Goal: Task Accomplishment & Management: Use online tool/utility

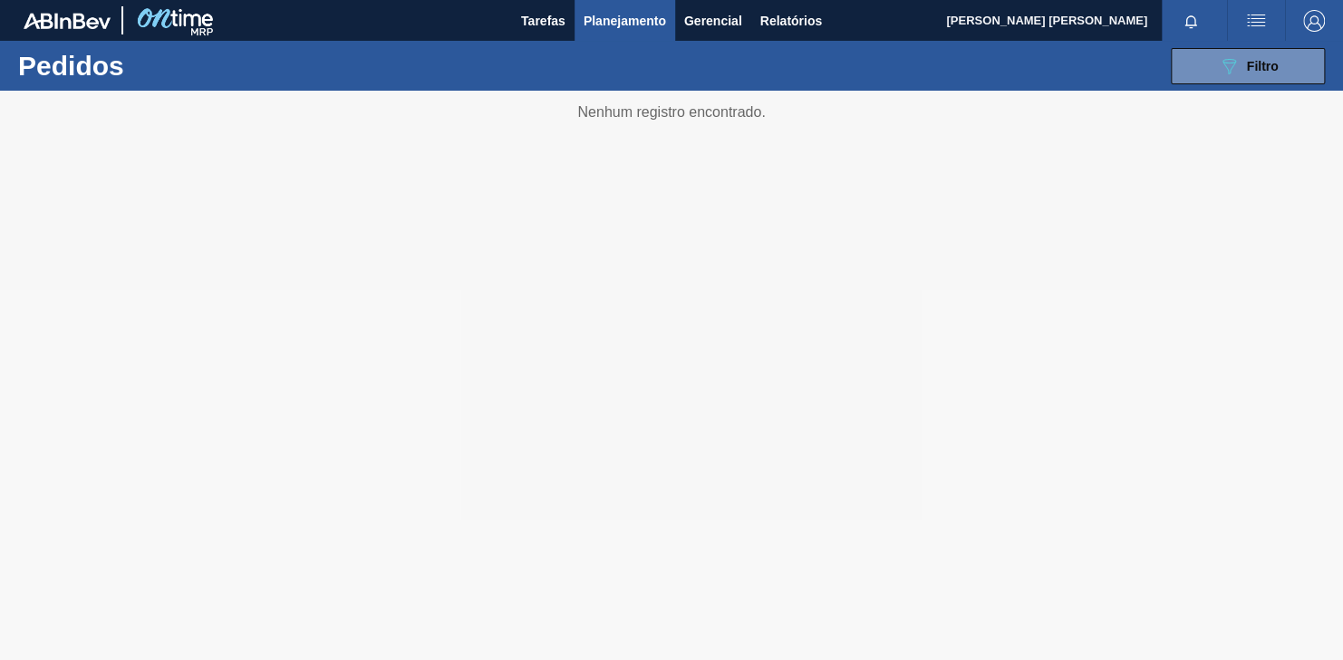
click at [624, 22] on span "Planejamento" at bounding box center [625, 21] width 82 height 22
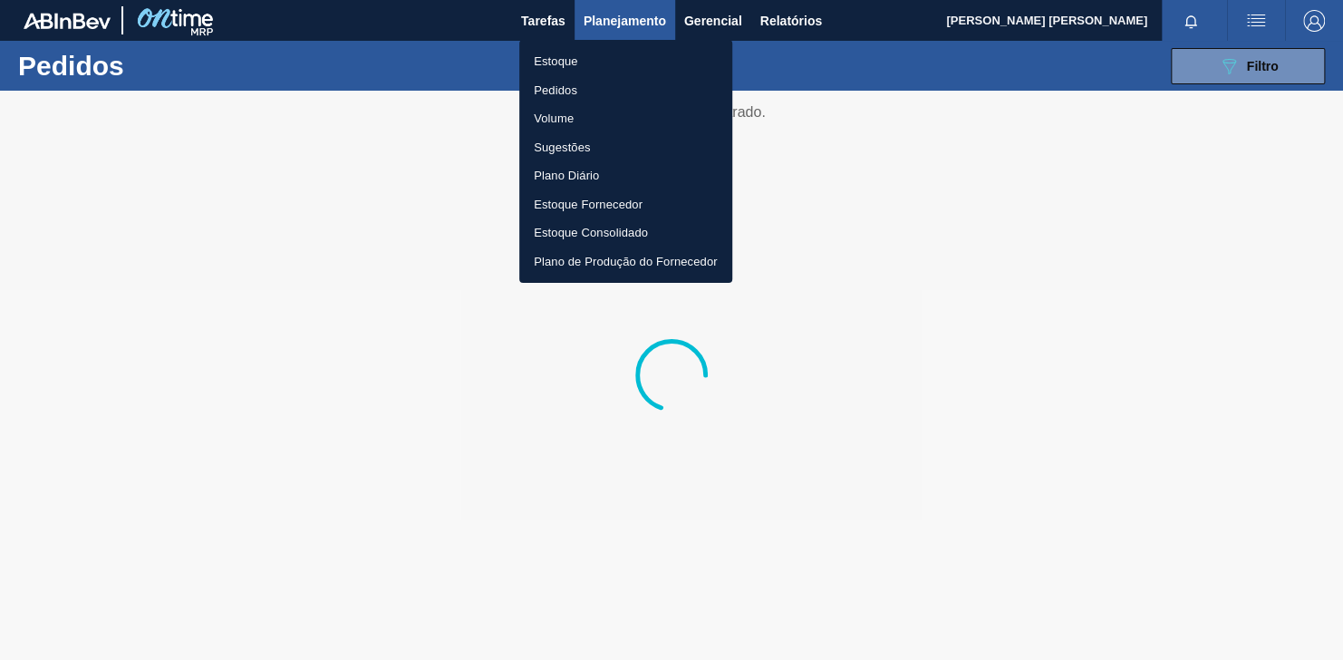
click at [559, 90] on li "Pedidos" at bounding box center [625, 90] width 213 height 29
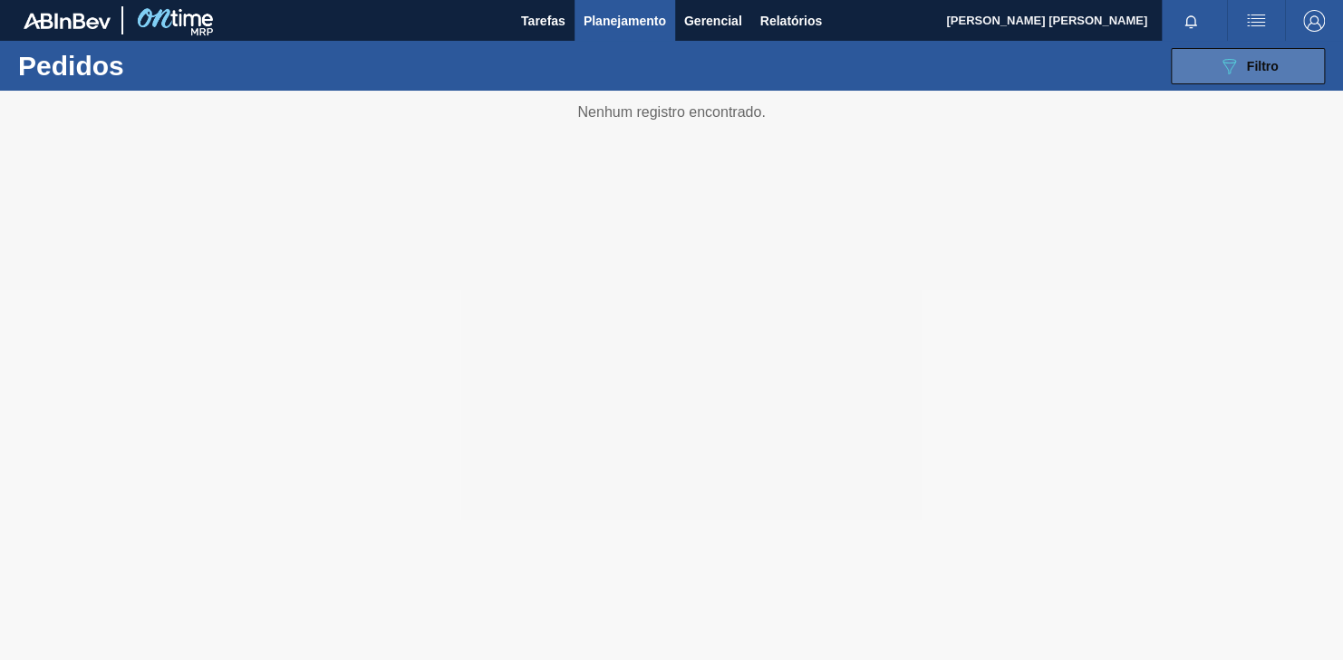
click at [1207, 63] on button "089F7B8B-B2A5-4AFE-B5C0-19BA573D28AC Filtro" at bounding box center [1248, 66] width 154 height 36
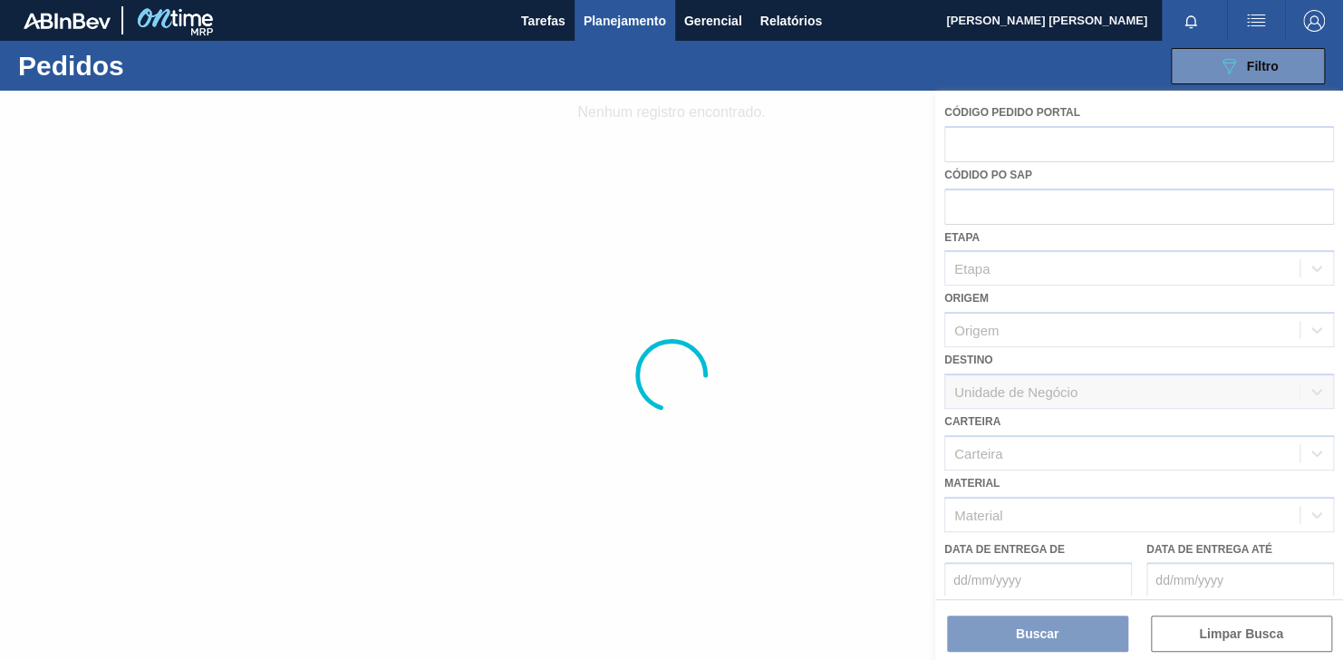
click at [1069, 514] on div at bounding box center [671, 375] width 1343 height 569
click at [1060, 511] on div at bounding box center [671, 375] width 1343 height 569
click at [1041, 513] on div at bounding box center [671, 375] width 1343 height 569
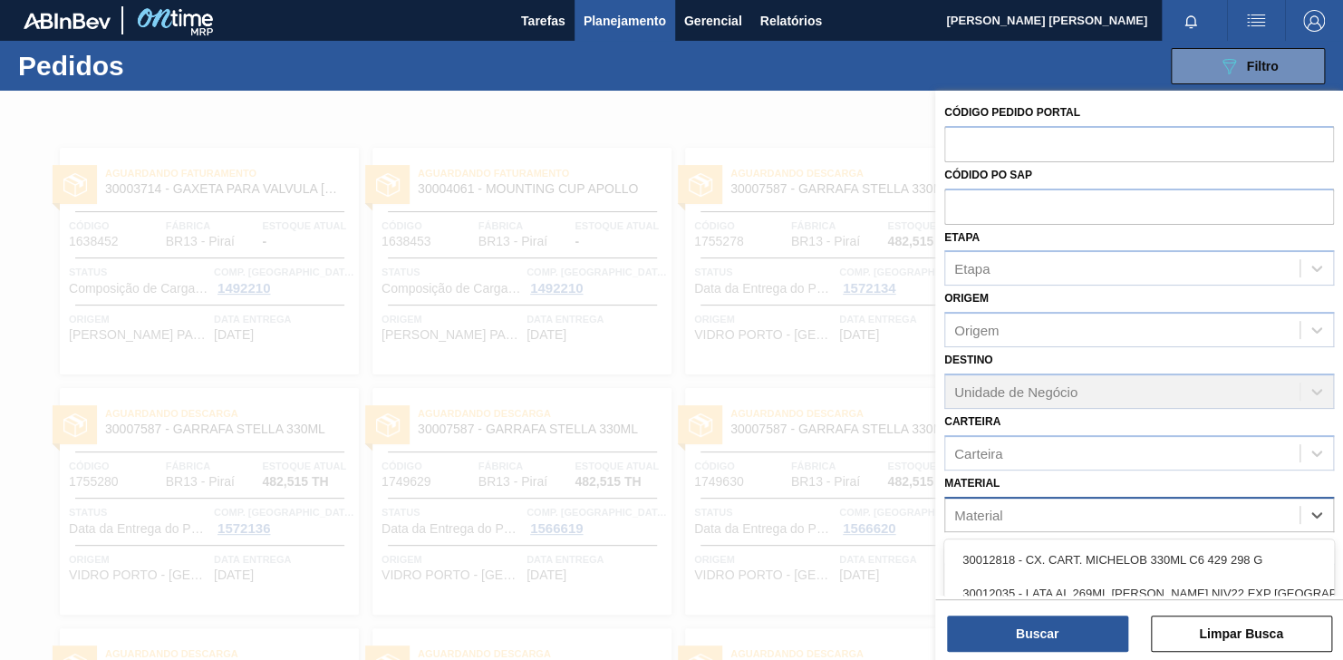
click at [1026, 513] on div "Material" at bounding box center [1122, 514] width 354 height 26
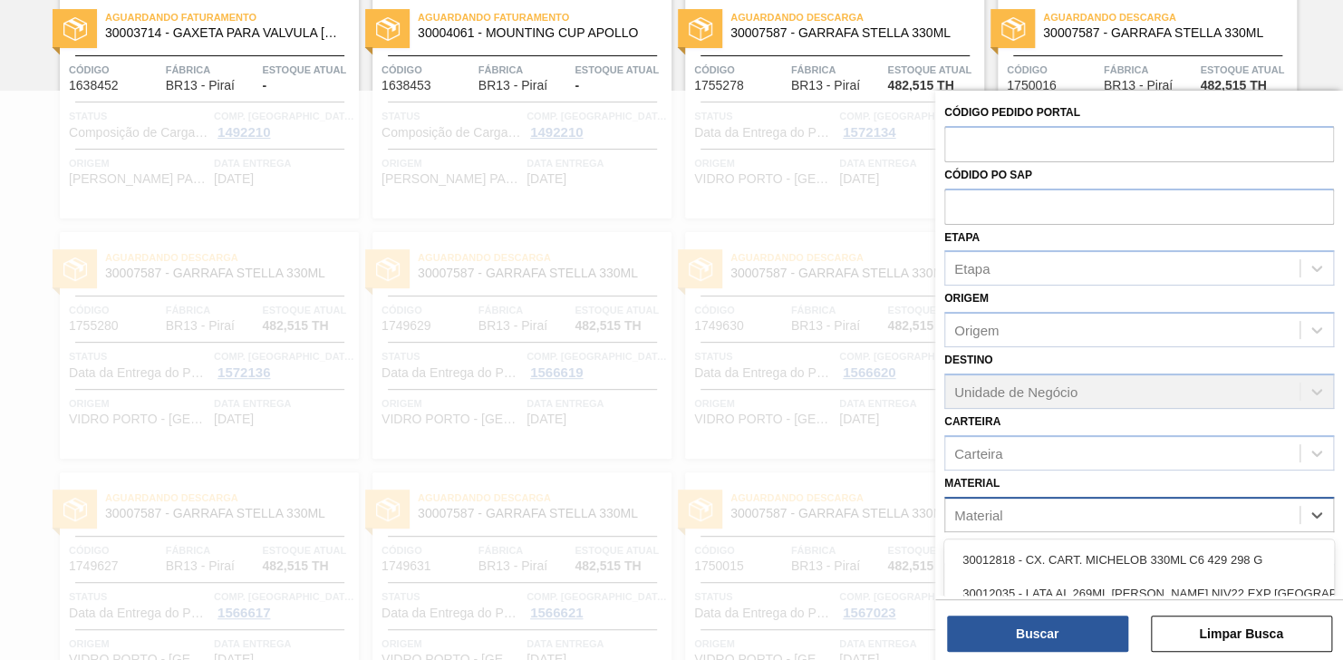
paste input "30009782"
type input "30009782"
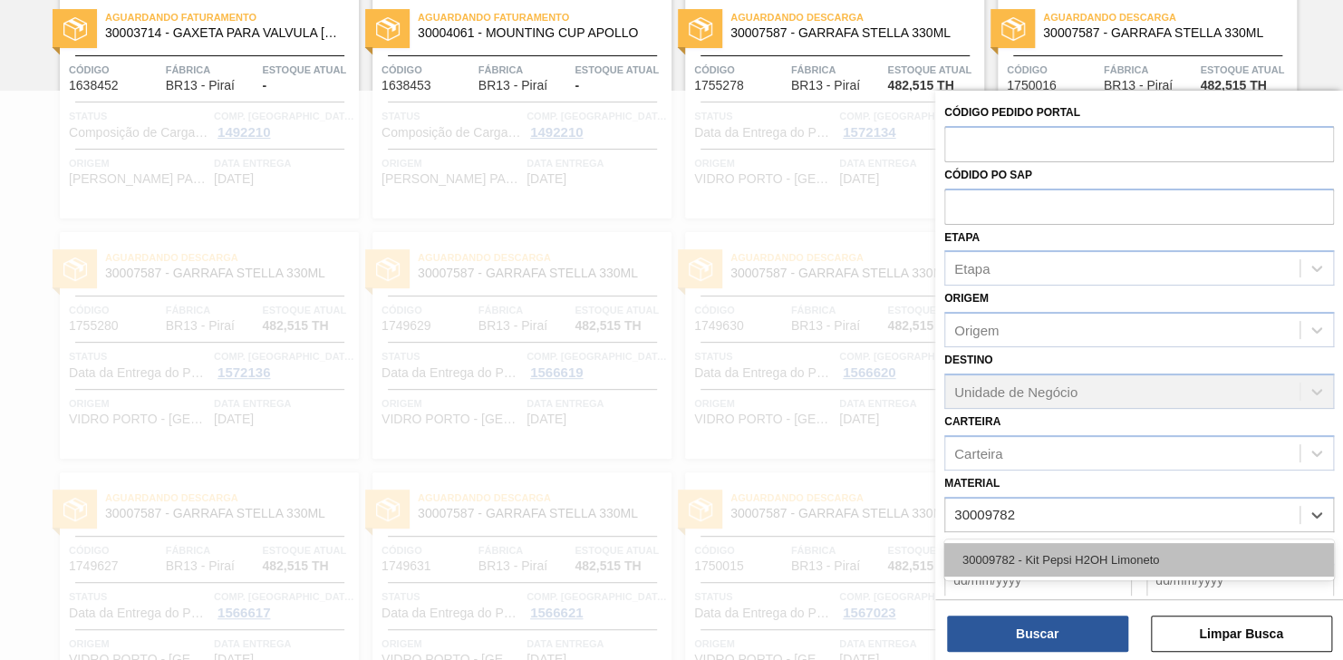
click at [1045, 545] on div "30009782 - Kit Pepsi H2OH Limoneto" at bounding box center [1139, 560] width 390 height 34
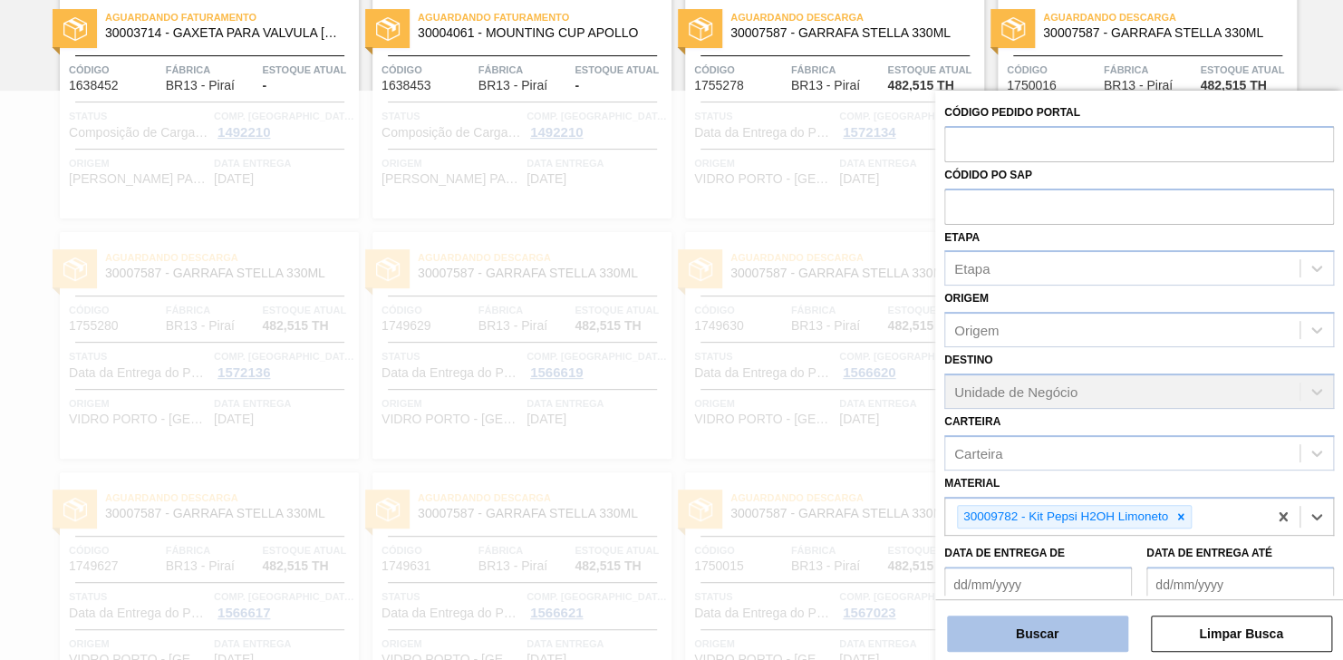
click at [1043, 636] on button "Buscar" at bounding box center [1037, 633] width 181 height 36
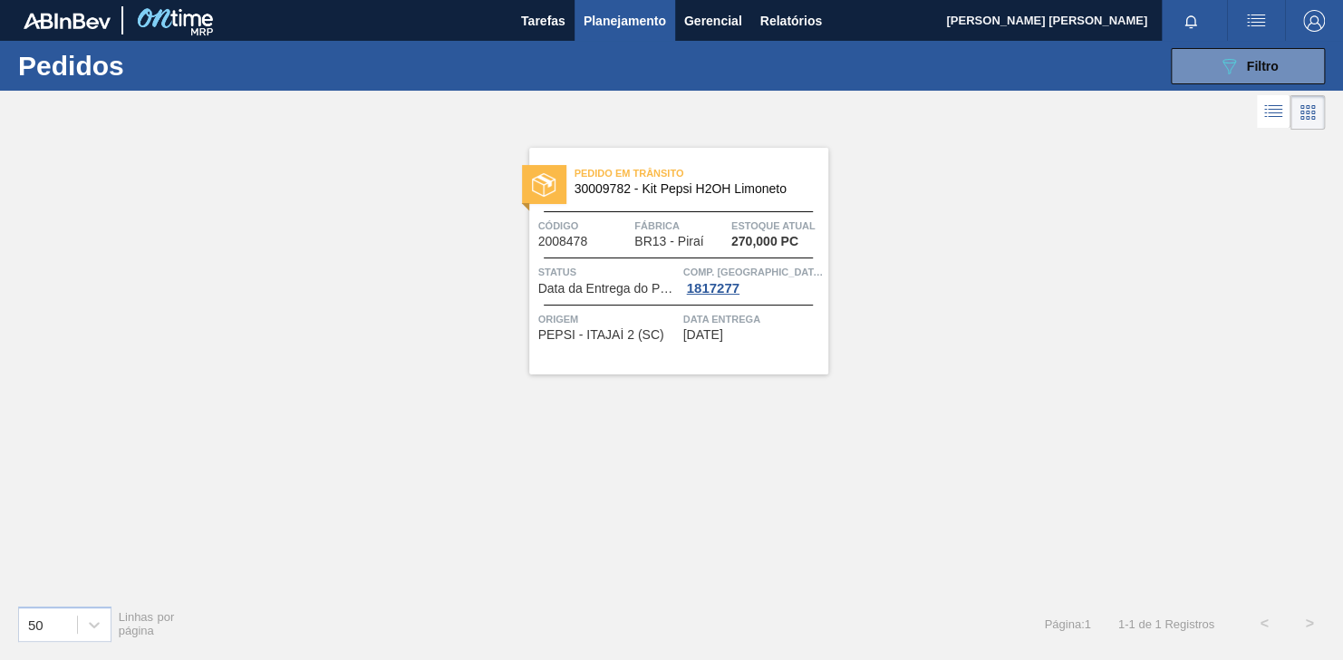
scroll to position [0, 0]
click at [705, 219] on span "Fábrica" at bounding box center [680, 226] width 92 height 18
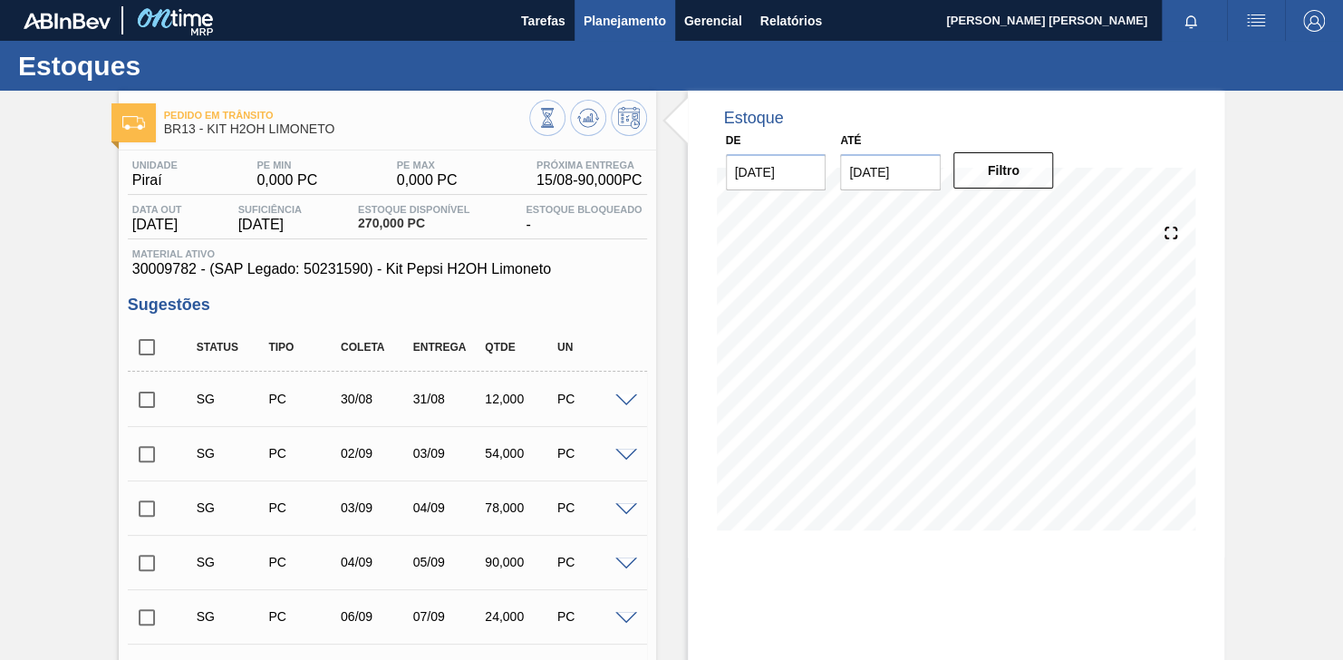
click at [626, 19] on span "Planejamento" at bounding box center [625, 21] width 82 height 22
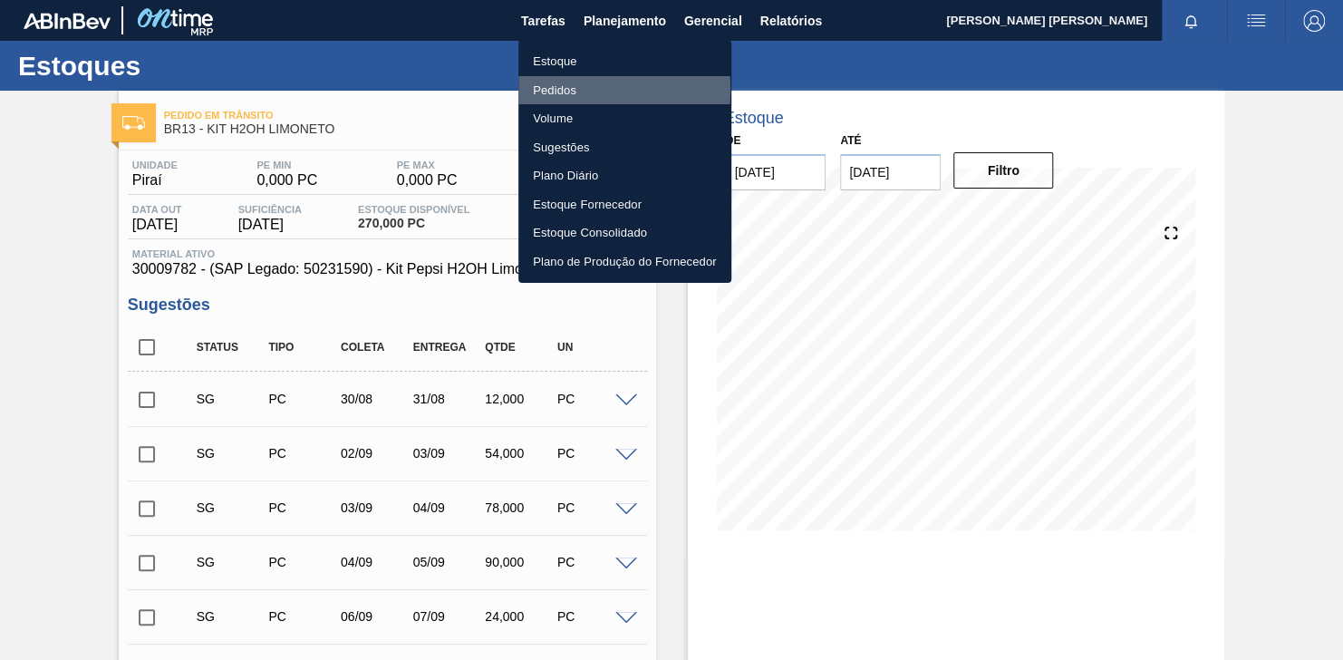
click at [545, 90] on li "Pedidos" at bounding box center [624, 90] width 213 height 29
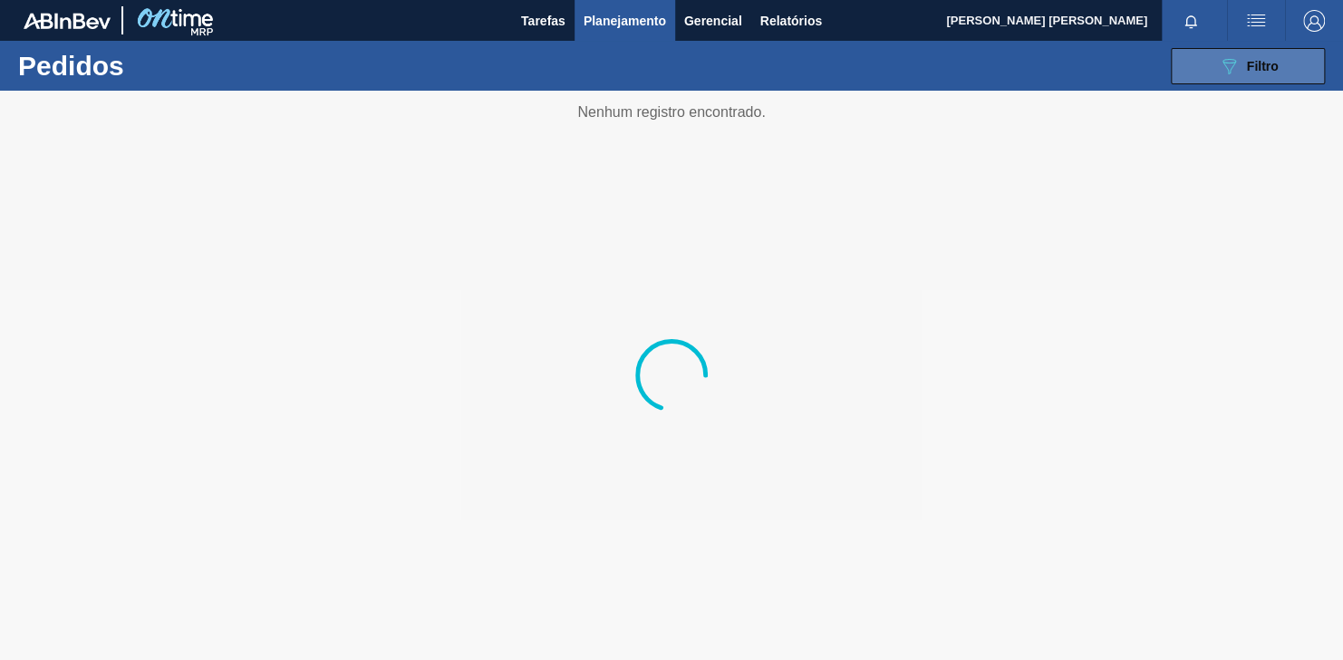
click at [1209, 53] on button "089F7B8B-B2A5-4AFE-B5C0-19BA573D28AC Filtro" at bounding box center [1248, 66] width 154 height 36
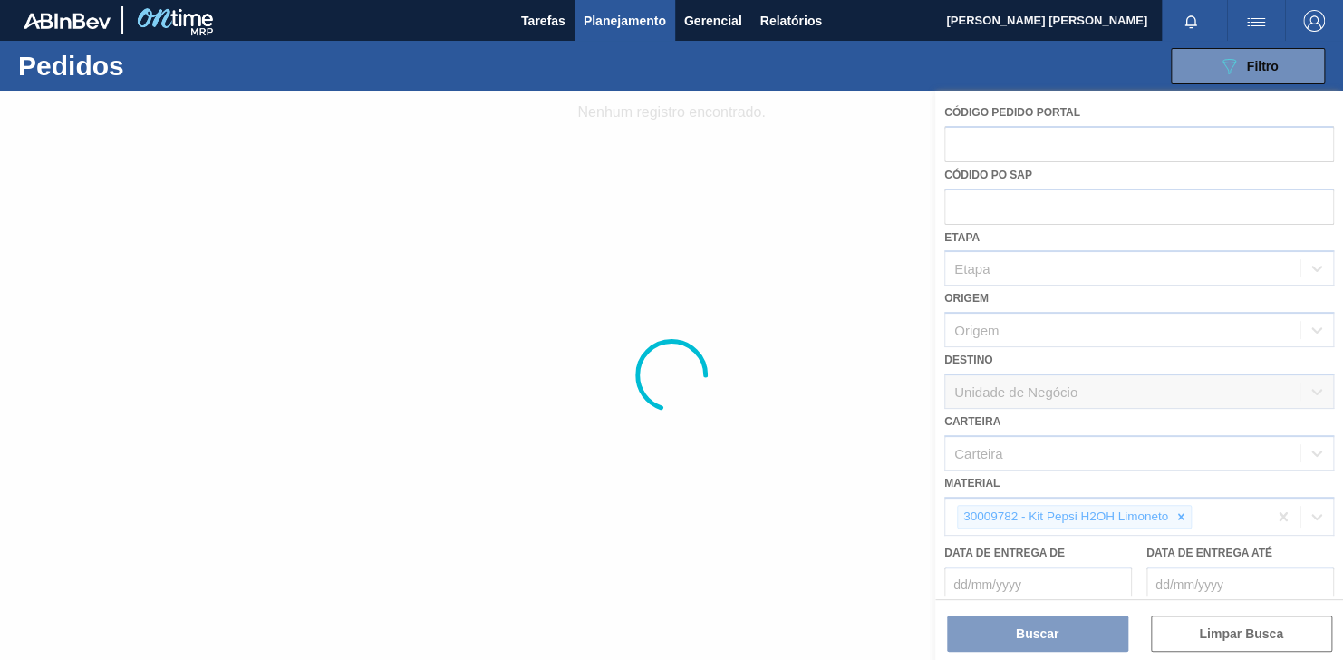
click at [1184, 510] on div at bounding box center [671, 375] width 1343 height 569
click at [1177, 511] on div at bounding box center [671, 375] width 1343 height 569
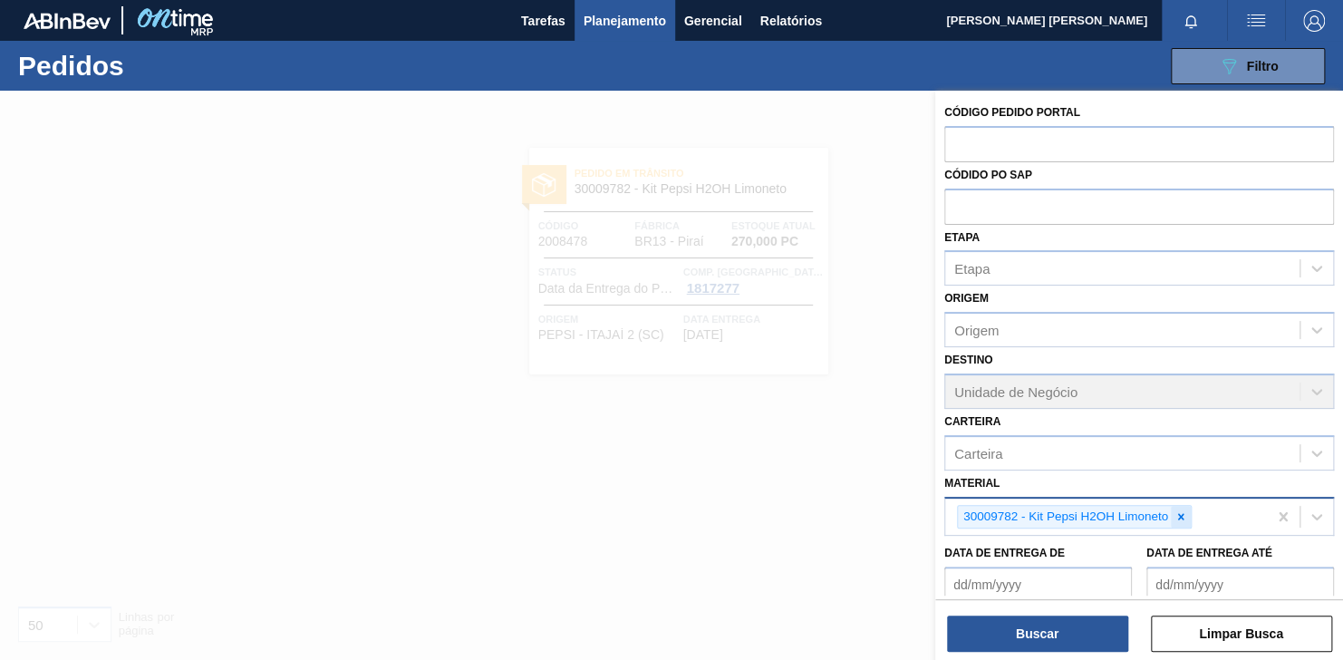
click at [1179, 513] on icon at bounding box center [1181, 516] width 6 height 6
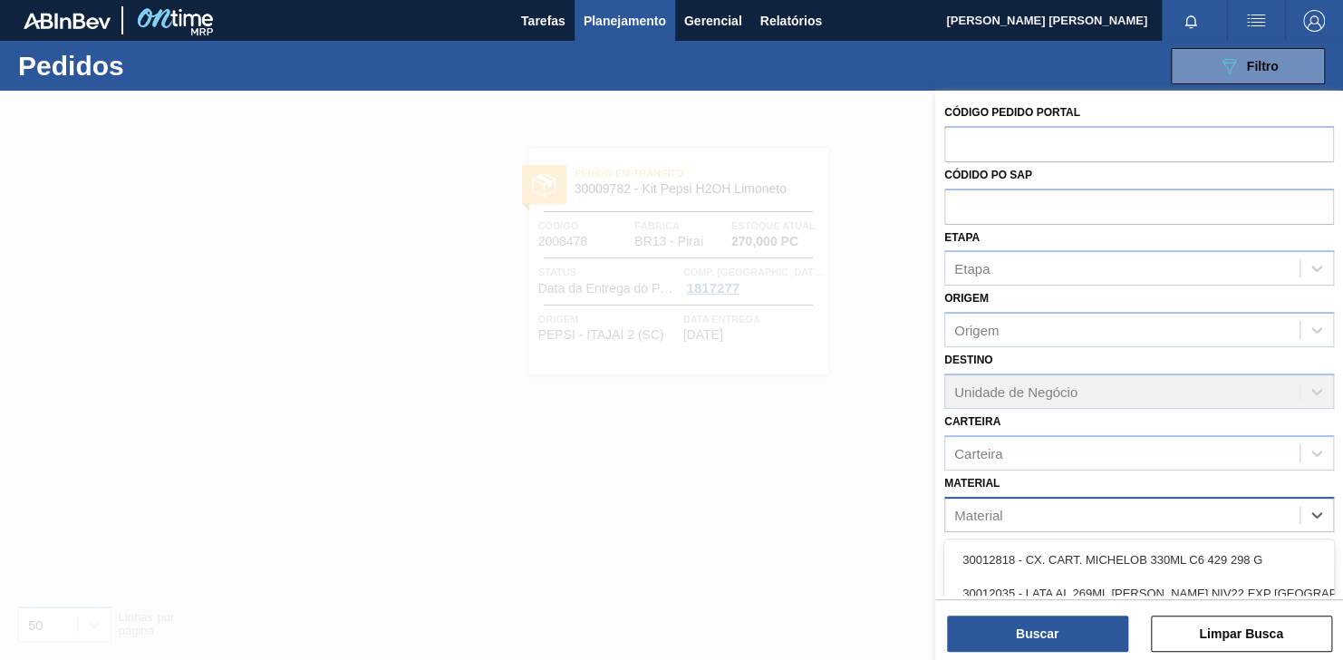
click at [1157, 514] on div "Material" at bounding box center [1122, 514] width 354 height 26
paste input "30012819"
type input "30012819"
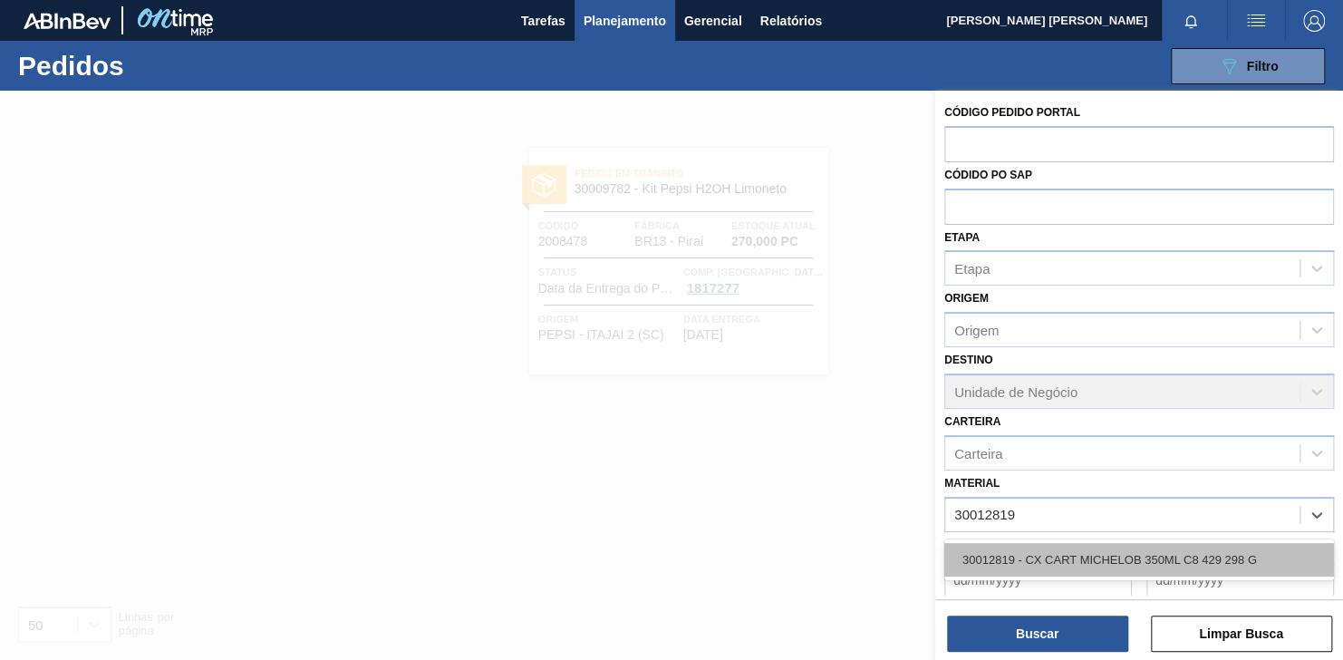
click at [1127, 545] on div "30012819 - CX CART MICHELOB 350ML C8 429 298 G" at bounding box center [1139, 560] width 390 height 34
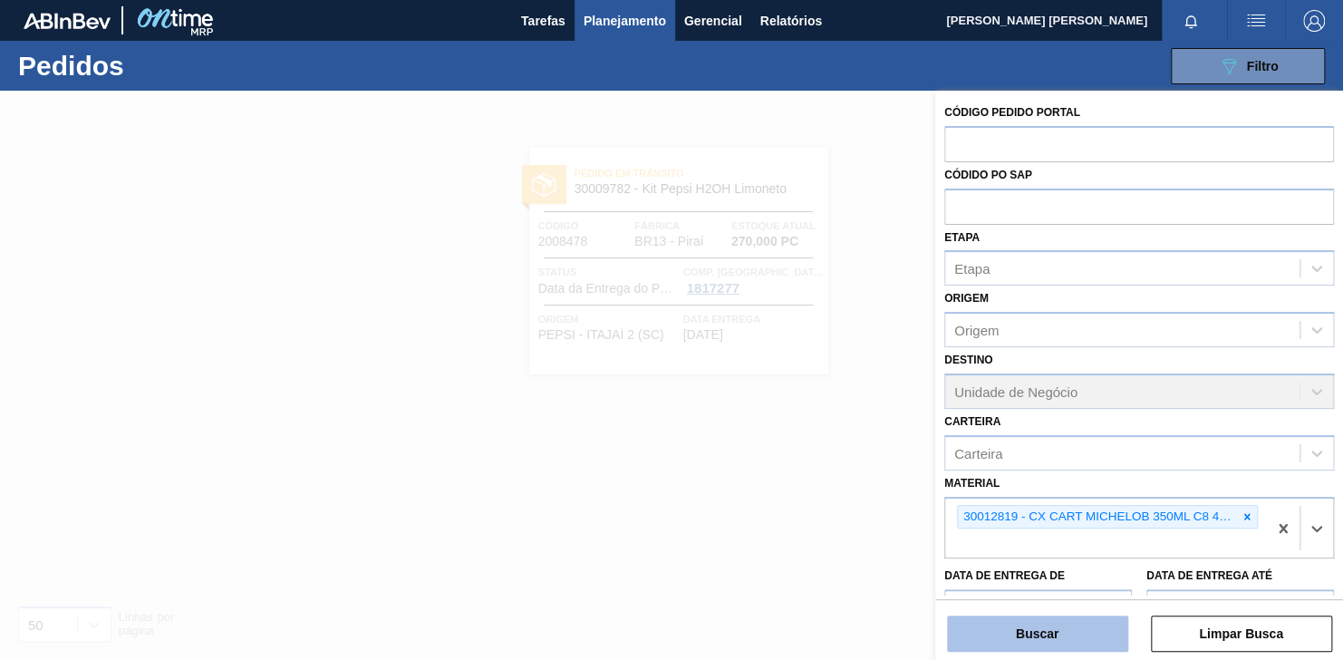
click at [1056, 646] on button "Buscar" at bounding box center [1037, 633] width 181 height 36
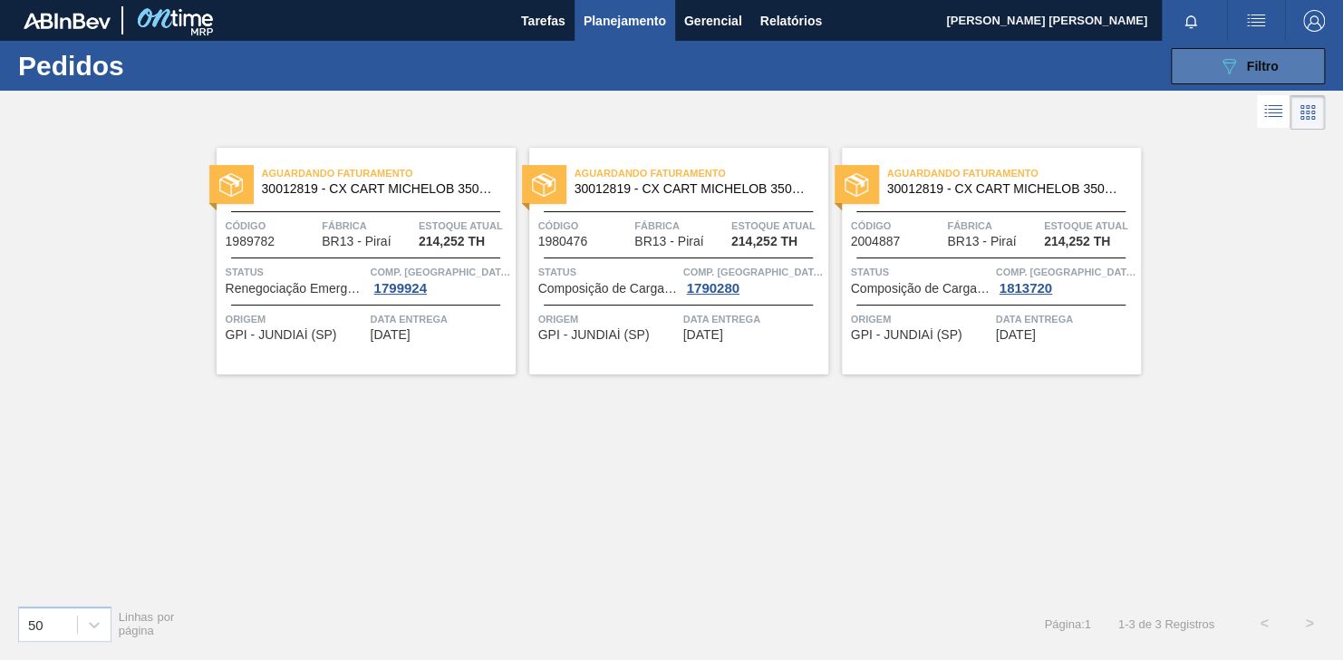
click at [1205, 64] on button "089F7B8B-B2A5-4AFE-B5C0-19BA573D28AC Filtro" at bounding box center [1248, 66] width 154 height 36
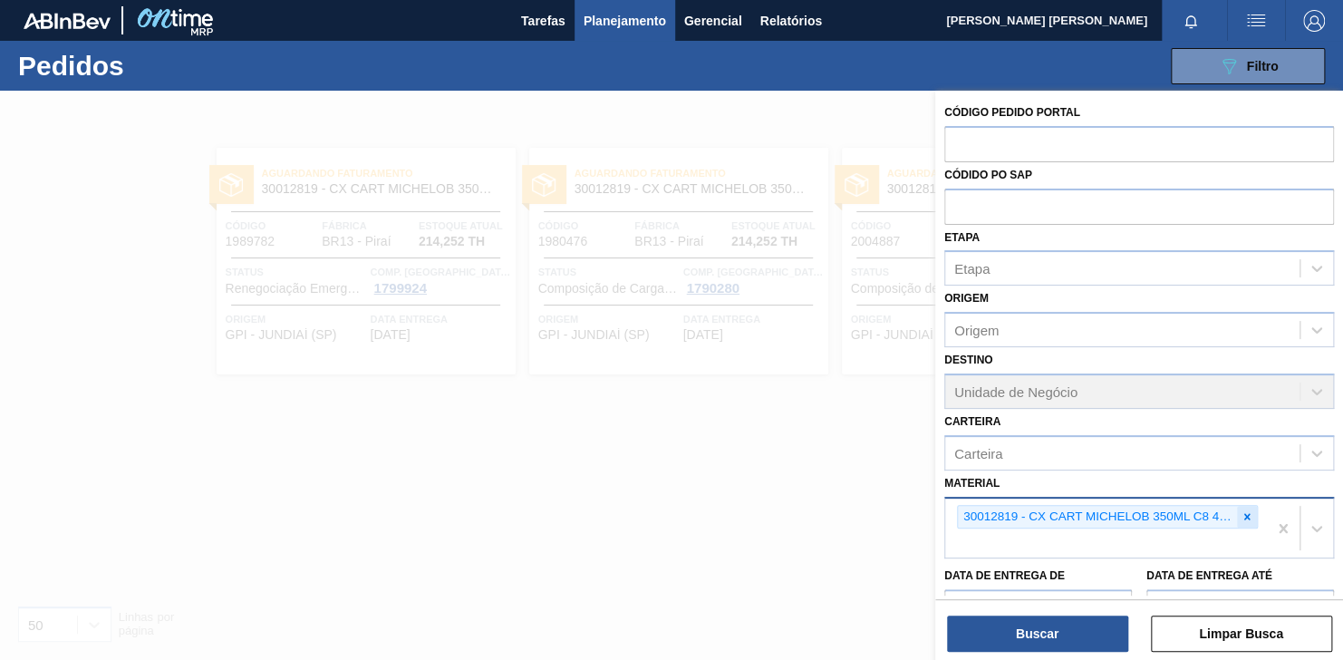
click at [1244, 517] on icon at bounding box center [1247, 516] width 13 height 13
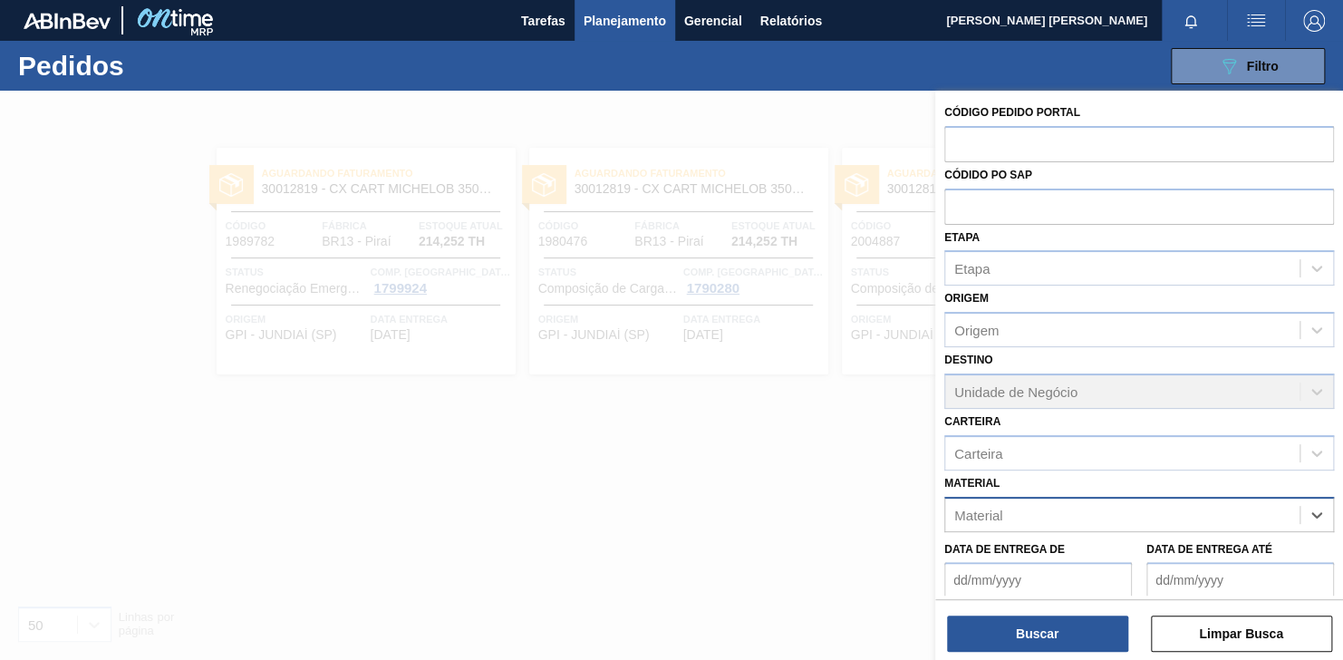
click at [1129, 520] on div "Material" at bounding box center [1122, 514] width 354 height 26
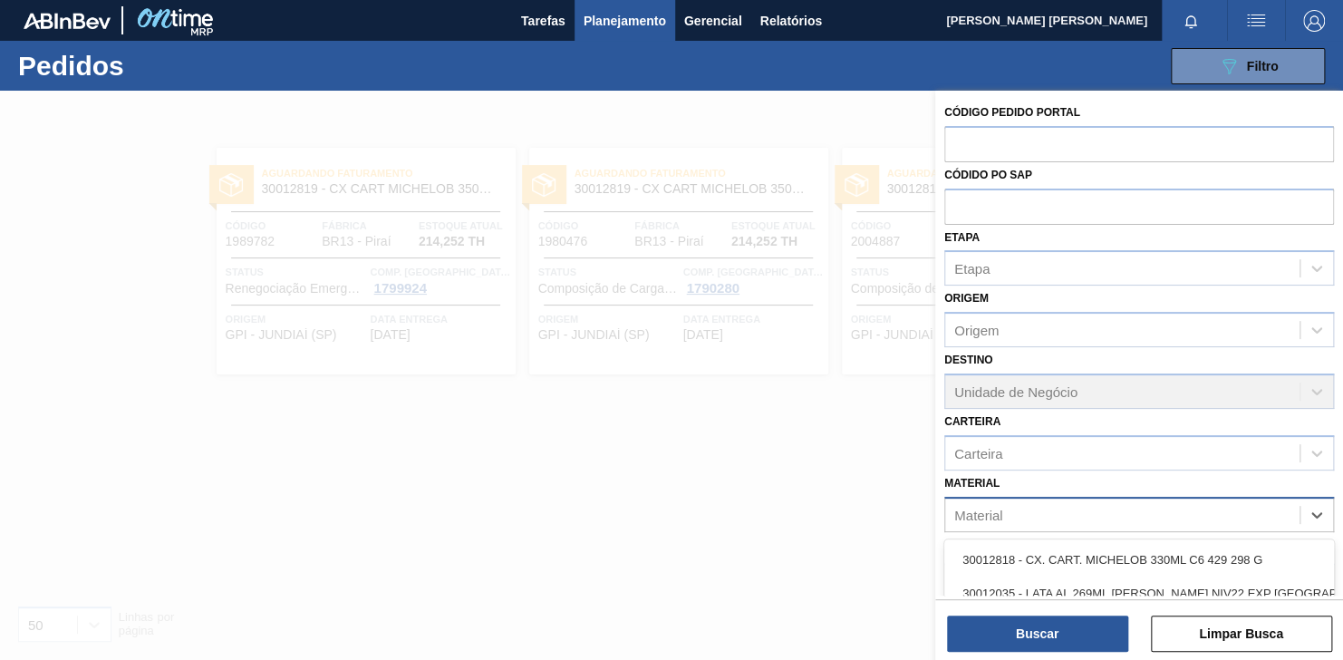
paste input "30033655"
type input "30033655"
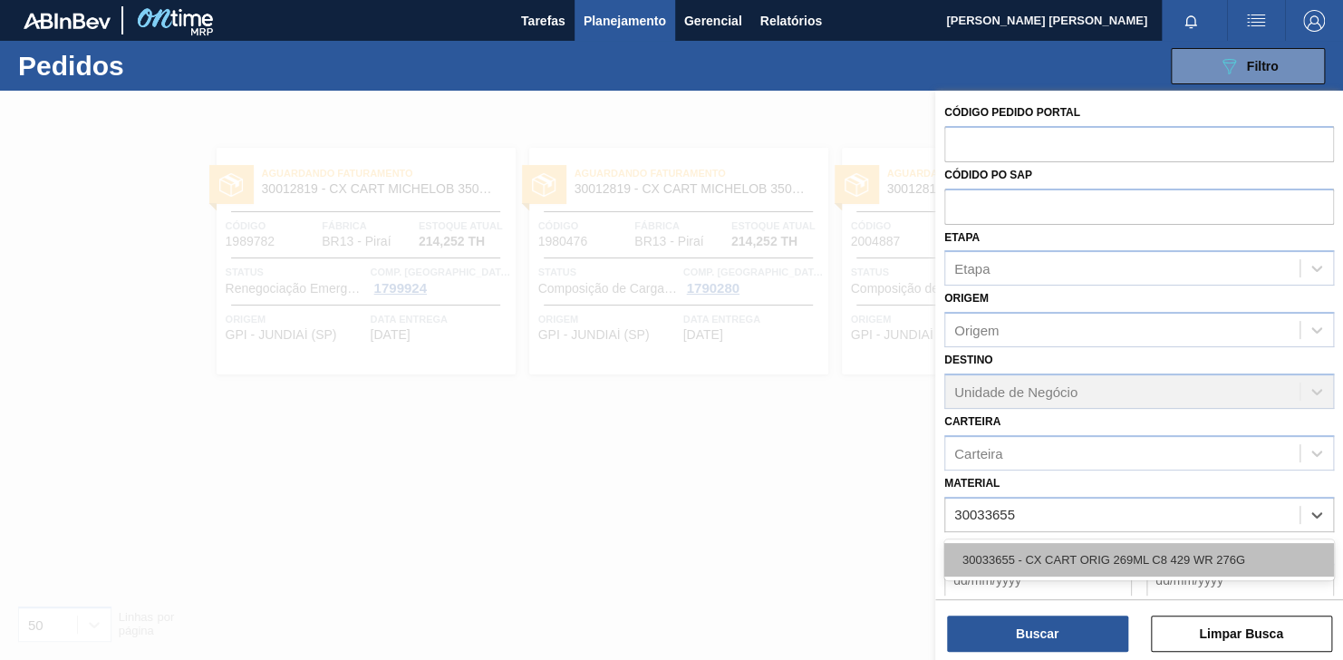
click at [1099, 560] on div "30033655 - CX CART ORIG 269ML C8 429 WR 276G" at bounding box center [1139, 560] width 390 height 34
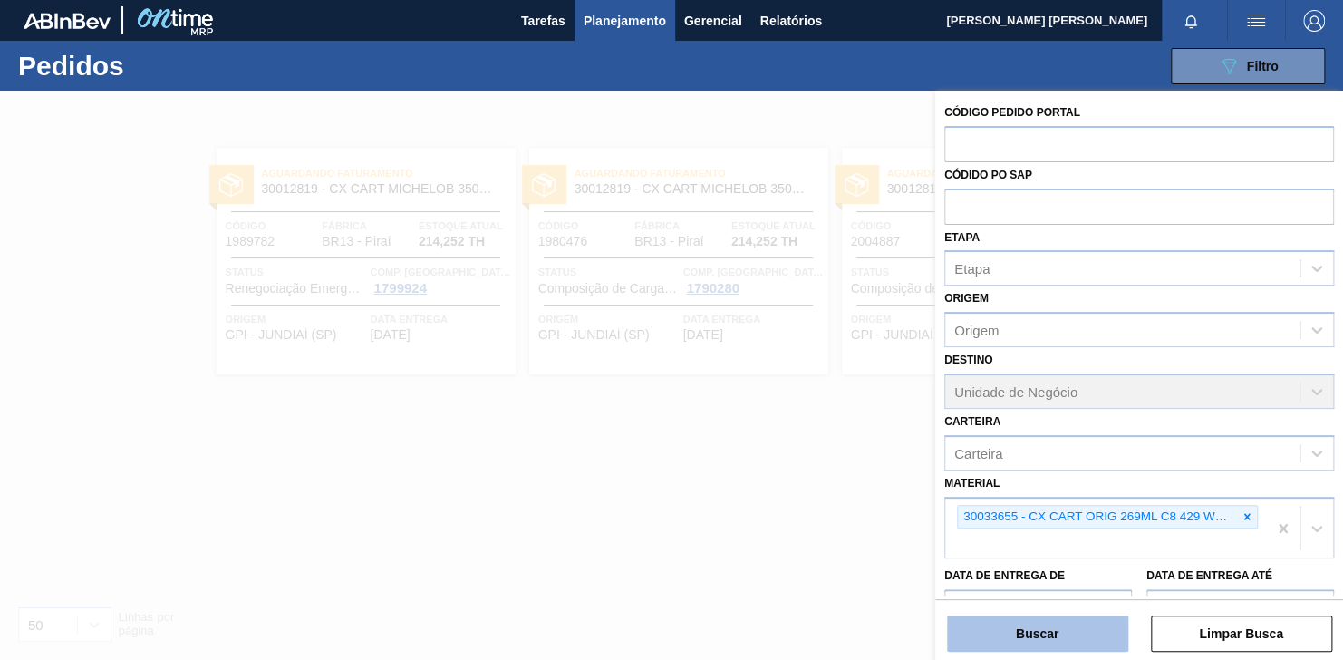
click at [1052, 629] on button "Buscar" at bounding box center [1037, 633] width 181 height 36
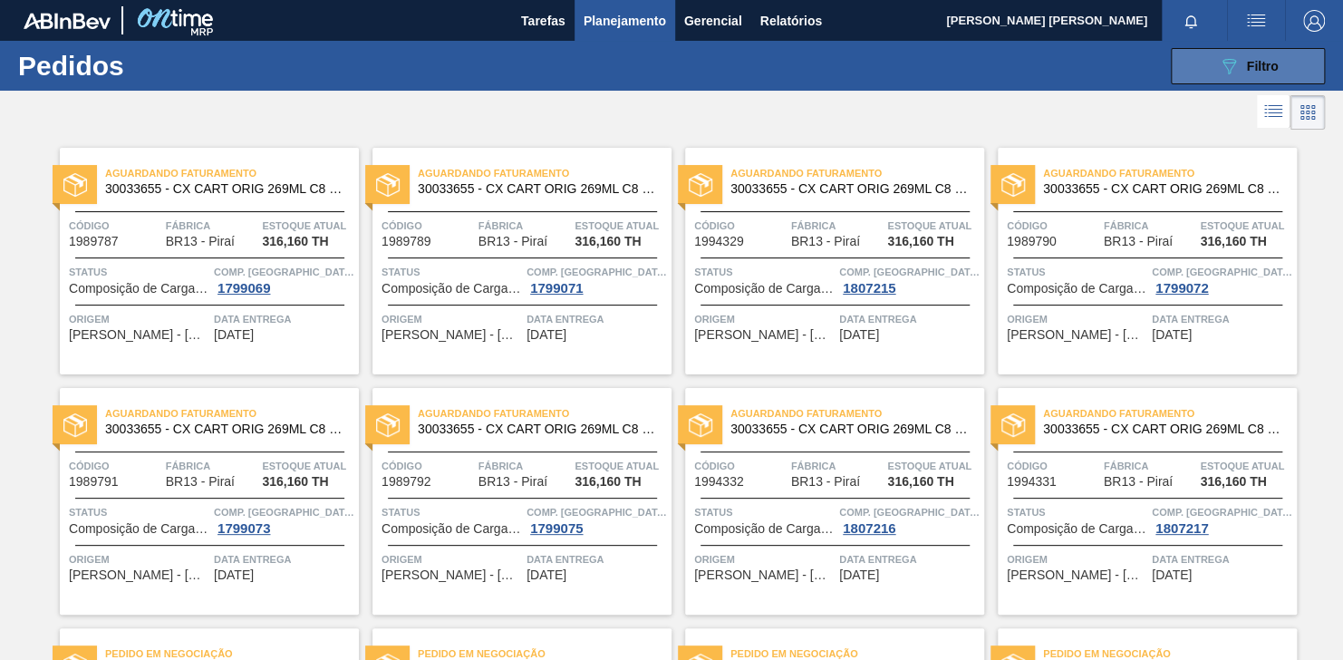
click at [1275, 73] on span "Filtro" at bounding box center [1263, 66] width 32 height 15
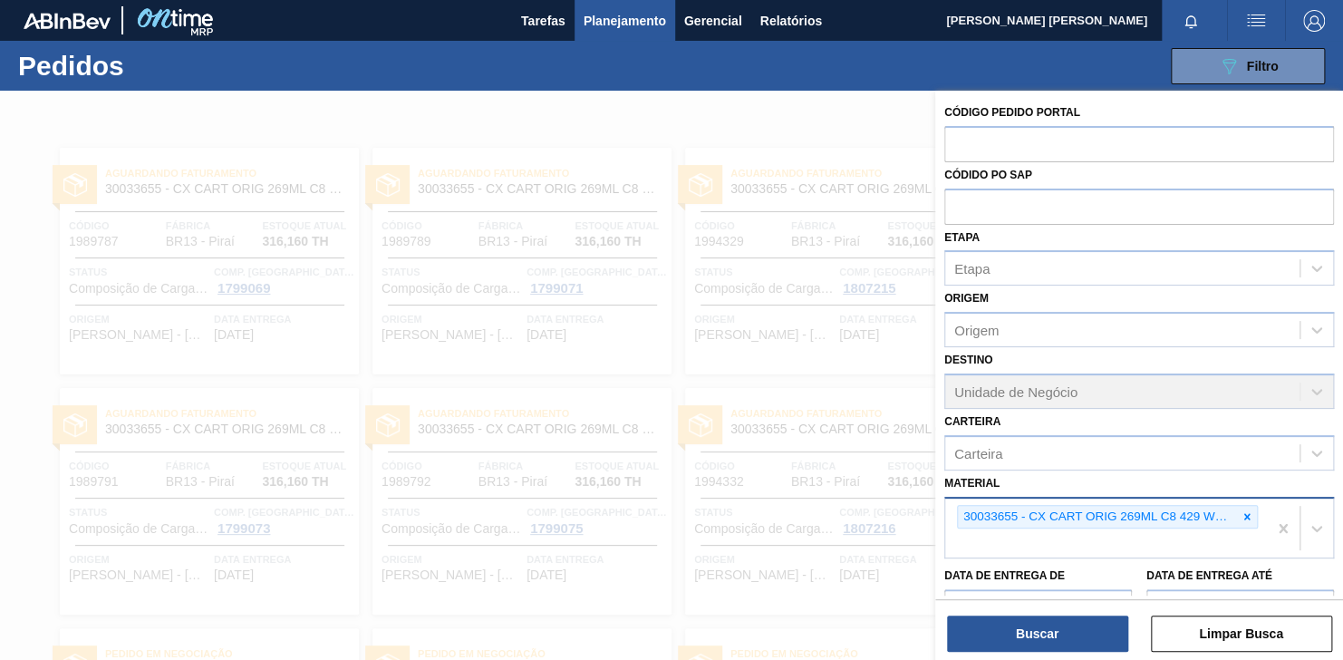
click at [1237, 513] on div at bounding box center [1247, 517] width 20 height 23
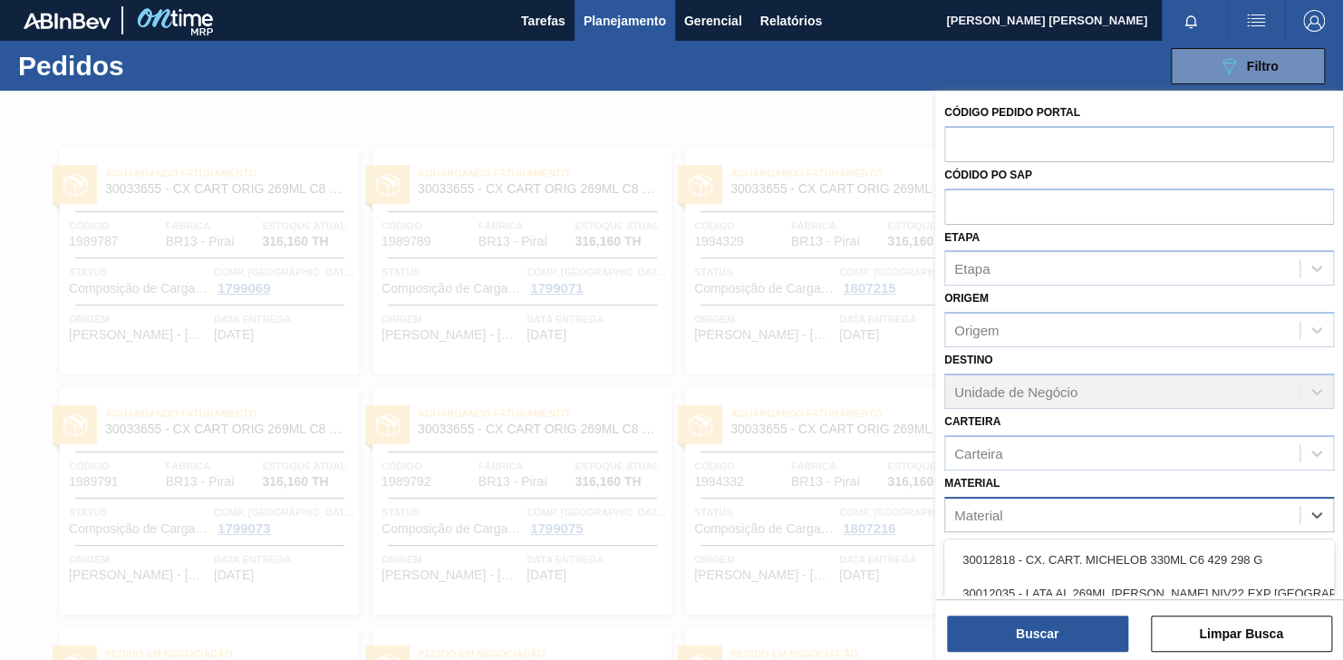
drag, startPoint x: 1138, startPoint y: 523, endPoint x: 1127, endPoint y: 524, distance: 10.9
click at [1136, 523] on div "Material" at bounding box center [1122, 514] width 354 height 26
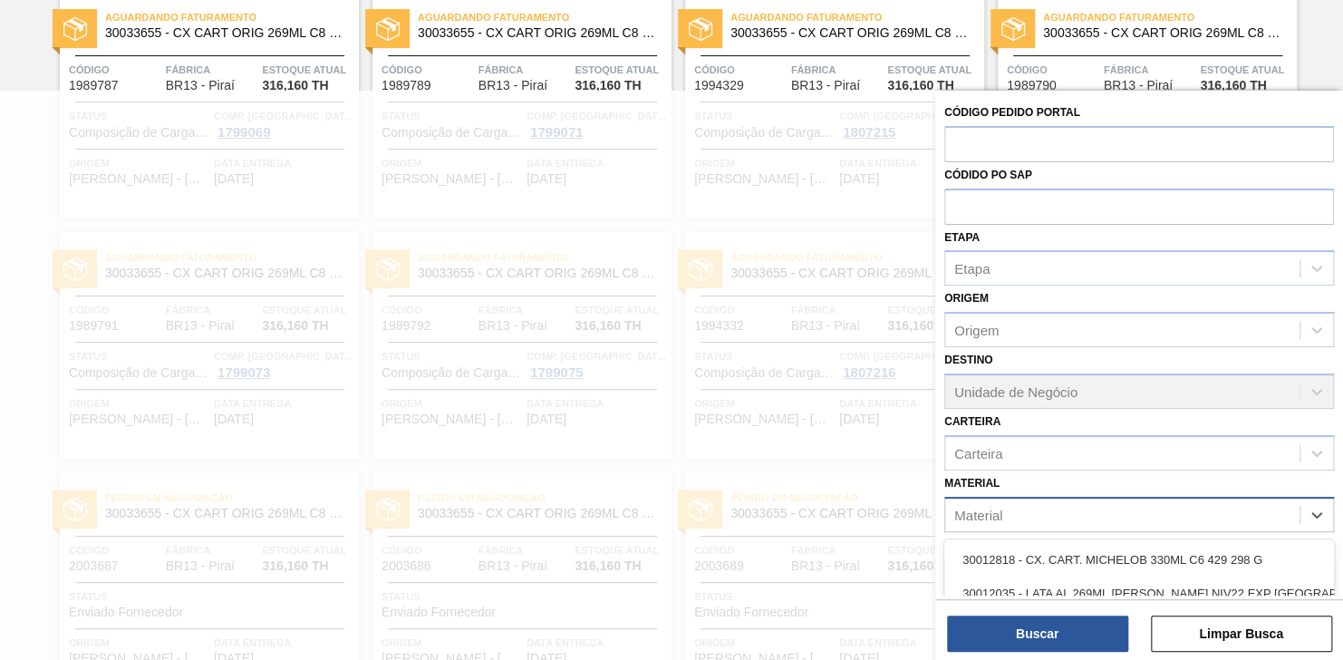
paste input "20008538"
type input "20008538"
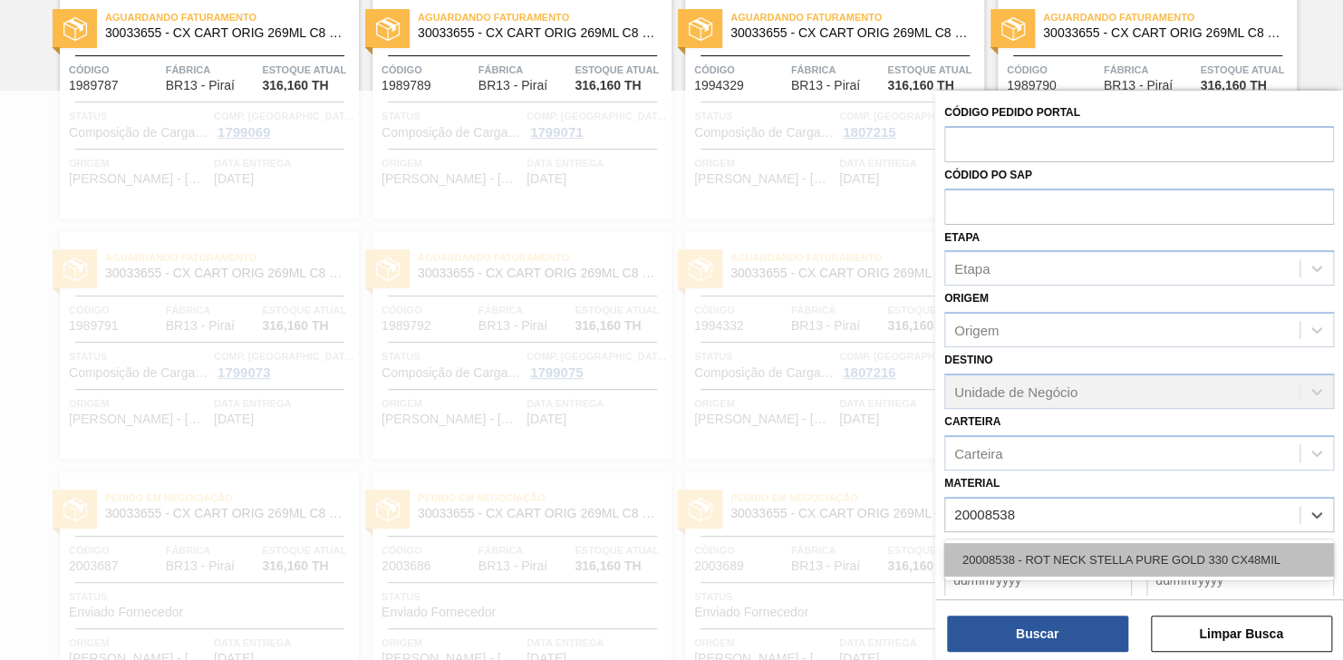
click at [1110, 543] on div "20008538 - ROT NECK STELLA PURE GOLD 330 CX48MIL" at bounding box center [1139, 560] width 390 height 34
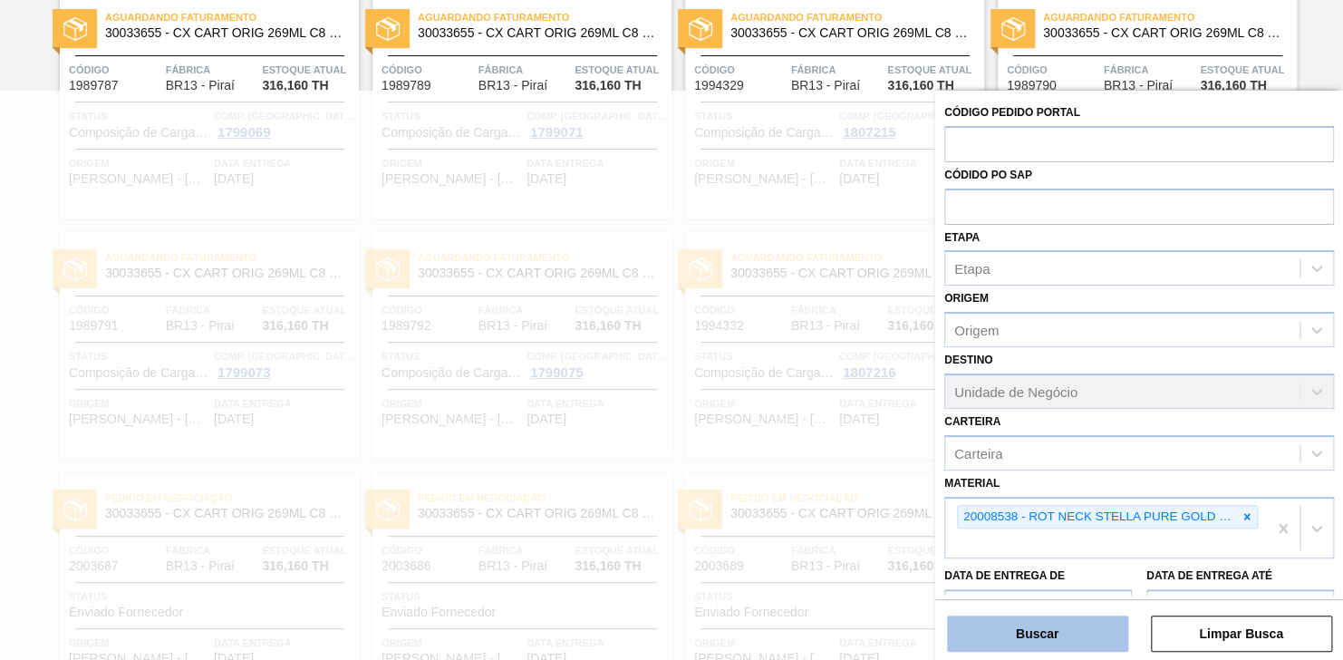
click at [1056, 648] on button "Buscar" at bounding box center [1037, 633] width 181 height 36
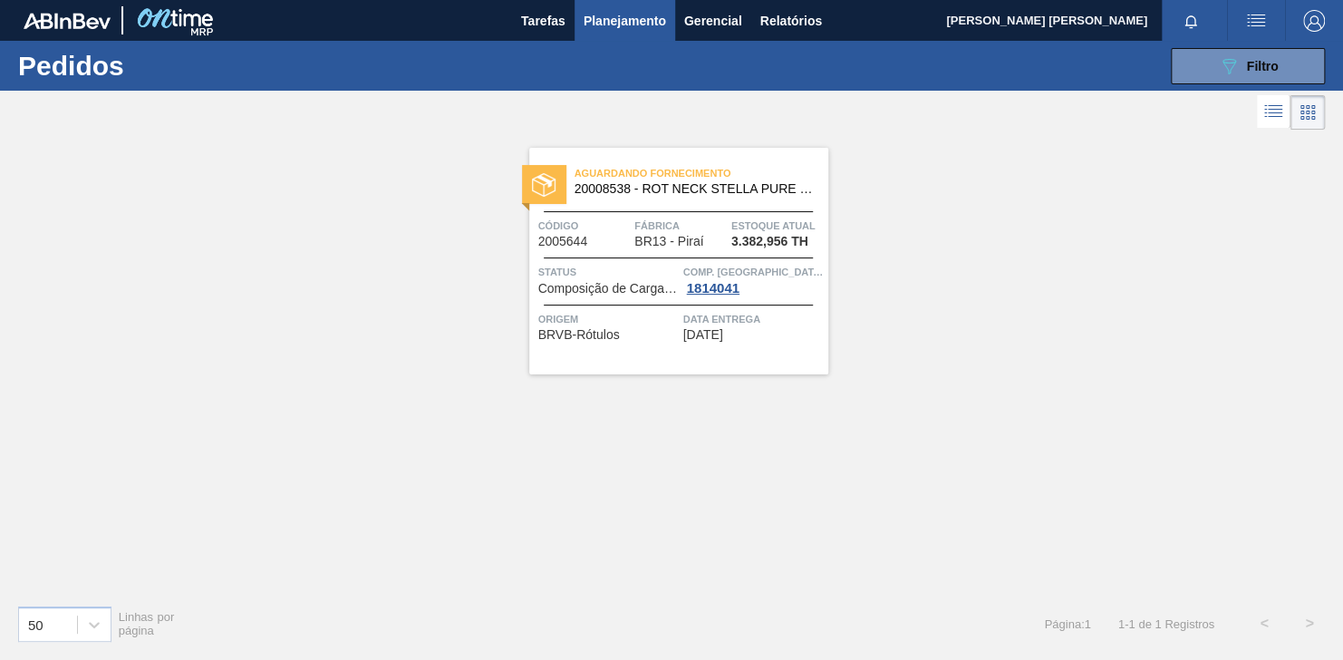
scroll to position [0, 0]
click at [1202, 63] on button "089F7B8B-B2A5-4AFE-B5C0-19BA573D28AC Filtro" at bounding box center [1248, 66] width 154 height 36
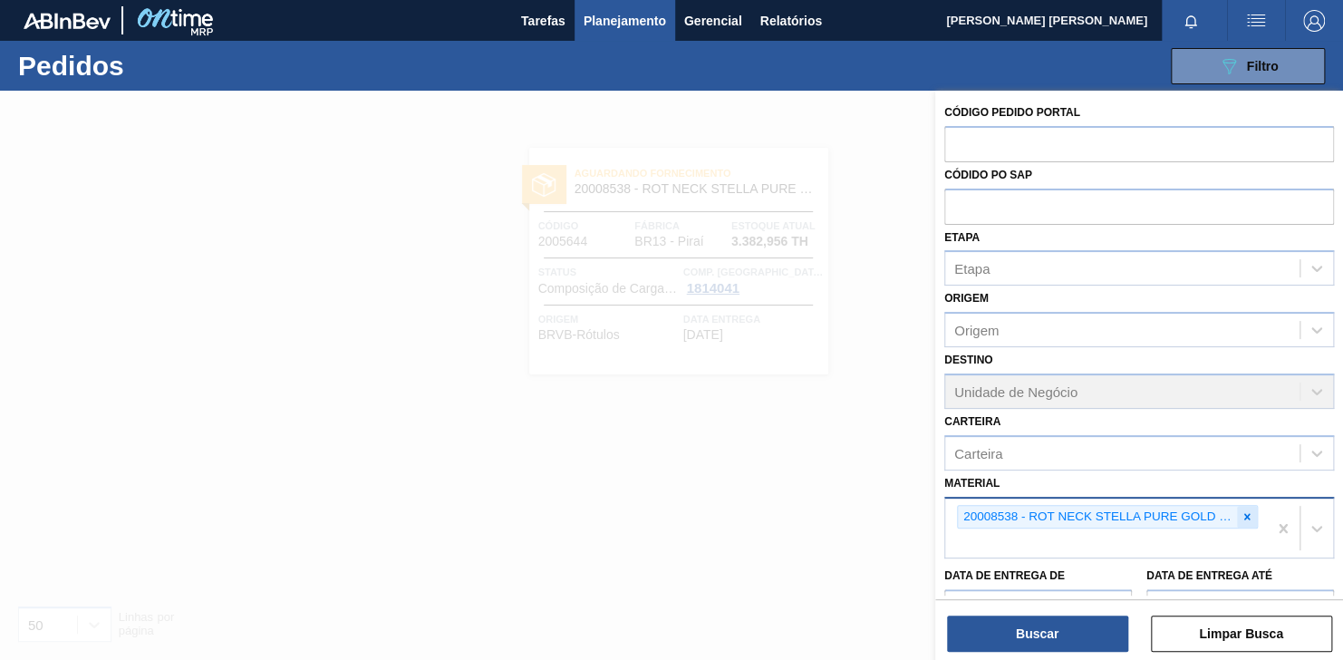
click at [1244, 513] on icon at bounding box center [1247, 516] width 6 height 6
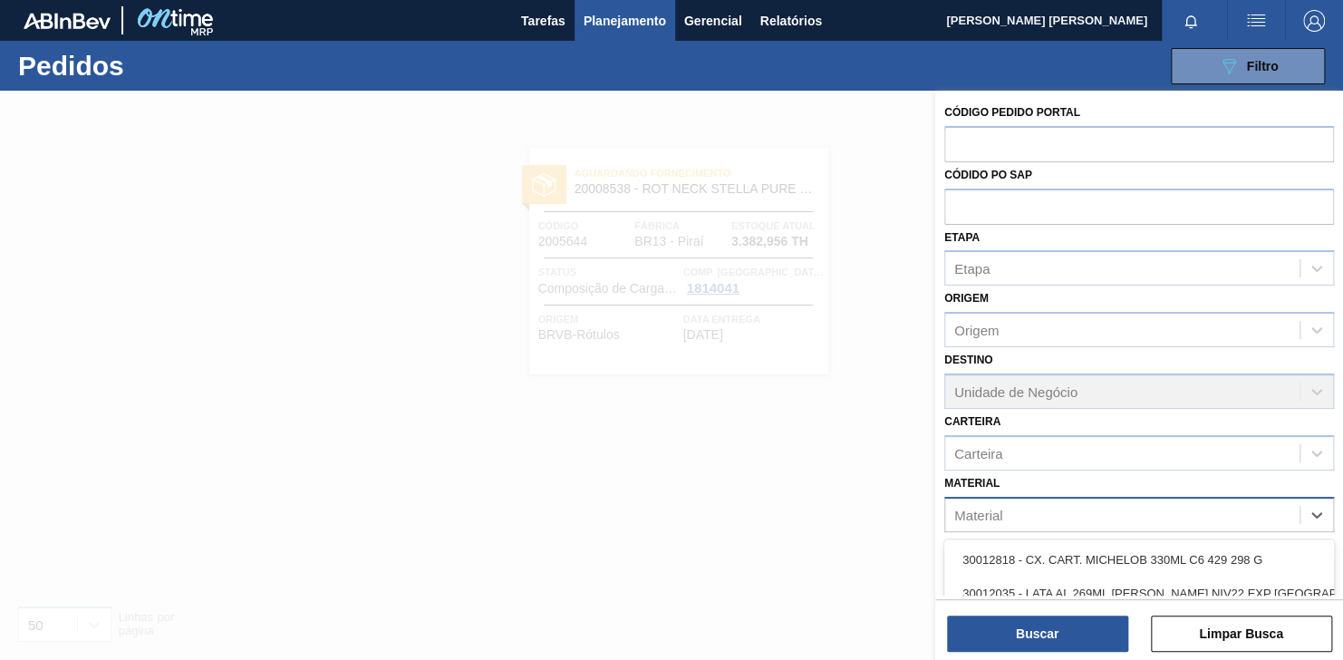
drag, startPoint x: 1142, startPoint y: 517, endPoint x: 1124, endPoint y: 520, distance: 18.5
click at [1141, 517] on div "Material" at bounding box center [1122, 514] width 354 height 26
paste input "30003188"
type input "30003188"
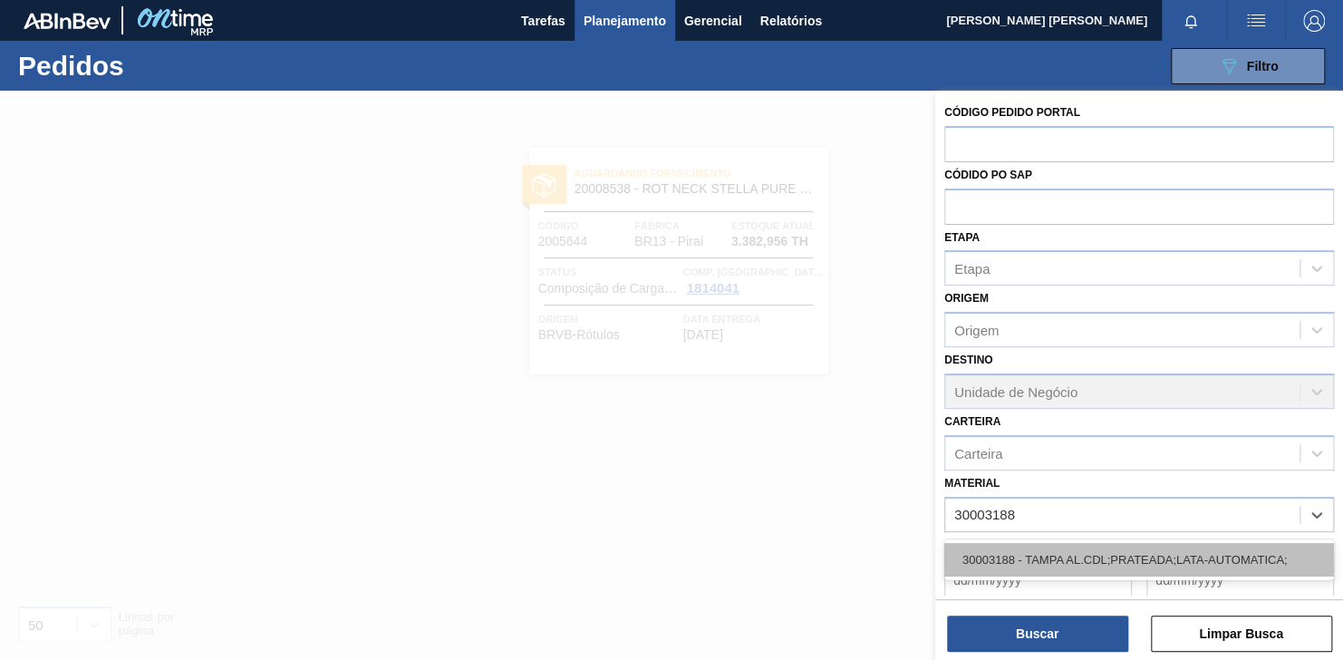
click at [1108, 549] on div "30003188 - TAMPA AL.CDL;PRATEADA;LATA-AUTOMATICA;" at bounding box center [1139, 560] width 390 height 34
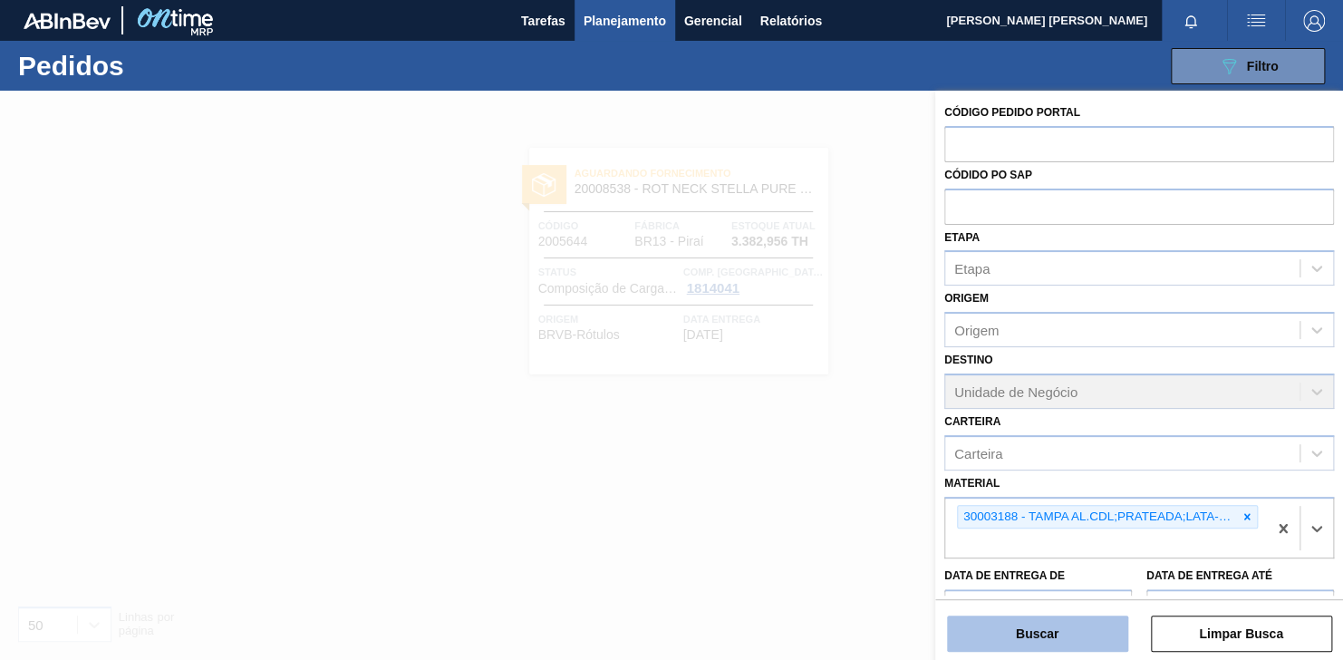
click at [1056, 632] on button "Buscar" at bounding box center [1037, 633] width 181 height 36
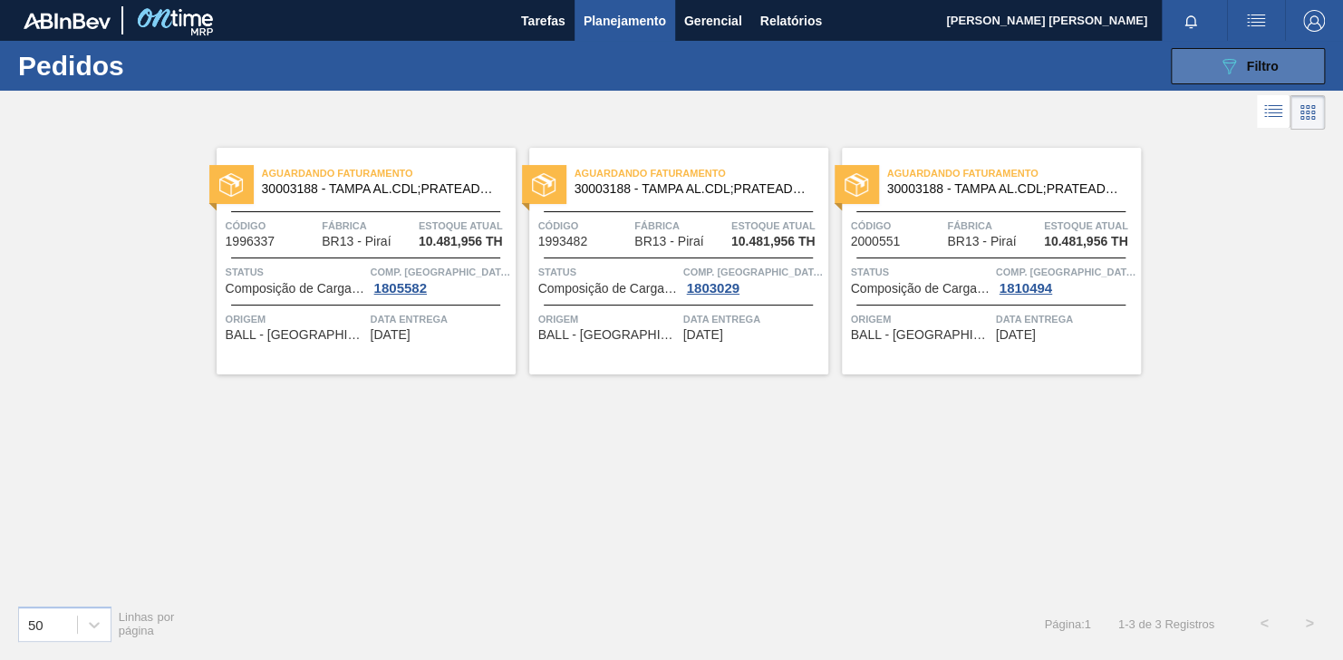
click at [1263, 74] on div "089F7B8B-B2A5-4AFE-B5C0-19BA573D28AC Filtro" at bounding box center [1248, 66] width 61 height 22
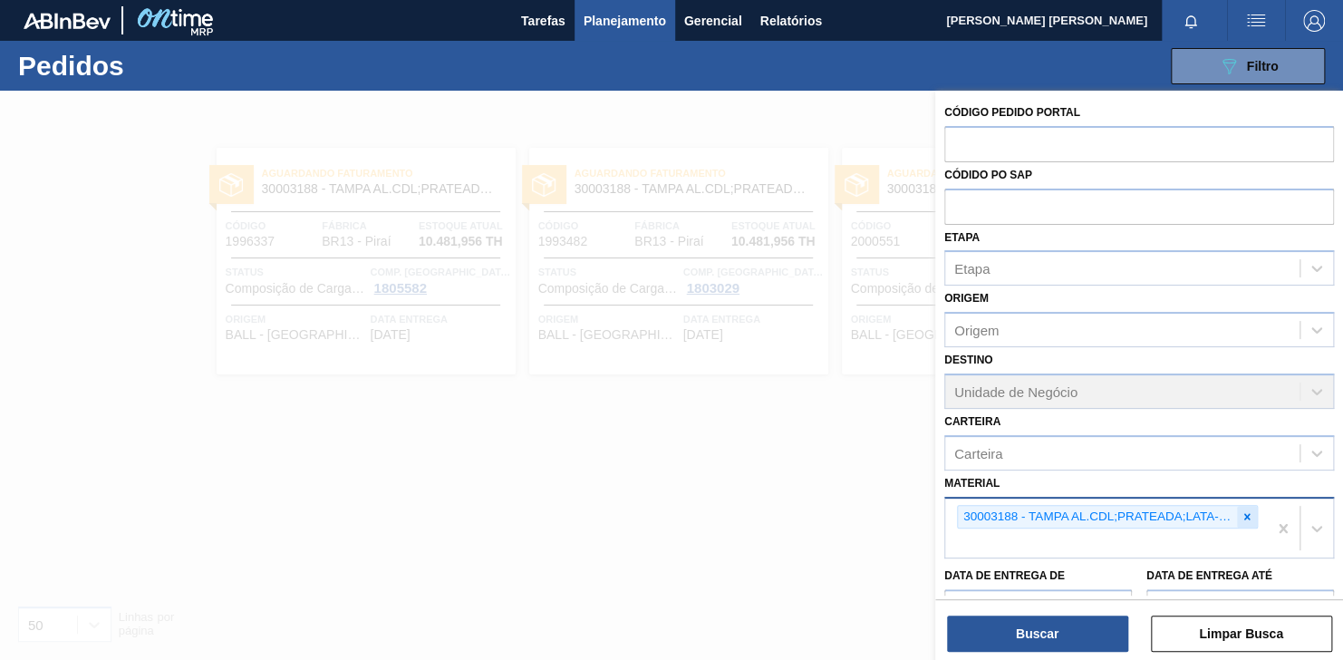
click at [1249, 510] on icon at bounding box center [1247, 516] width 13 height 13
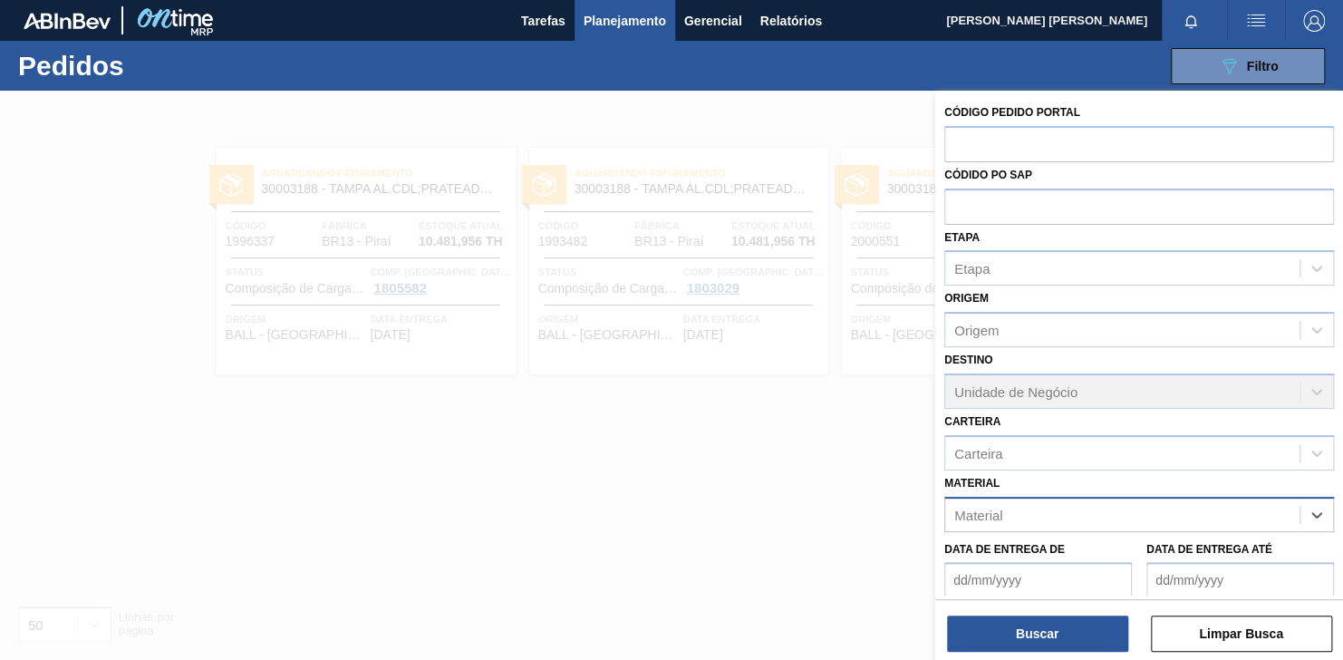
click at [1153, 515] on div "Material" at bounding box center [1122, 514] width 354 height 26
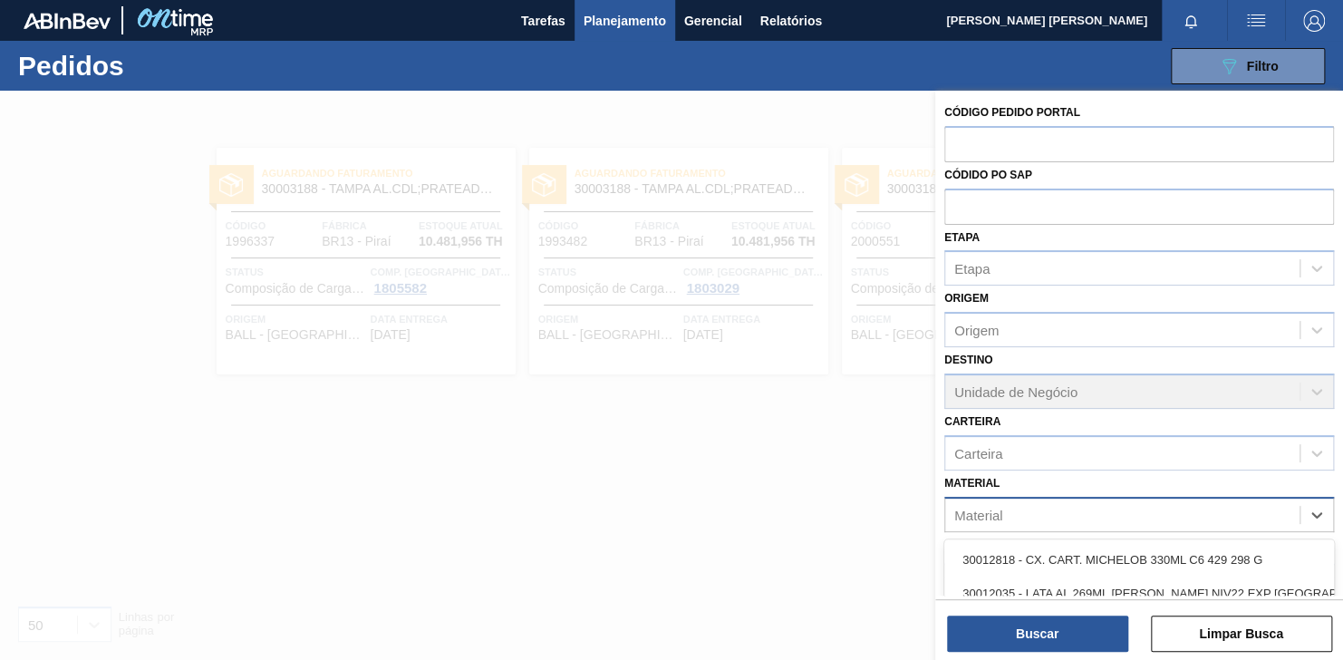
paste input "30003511"
type input "30003511"
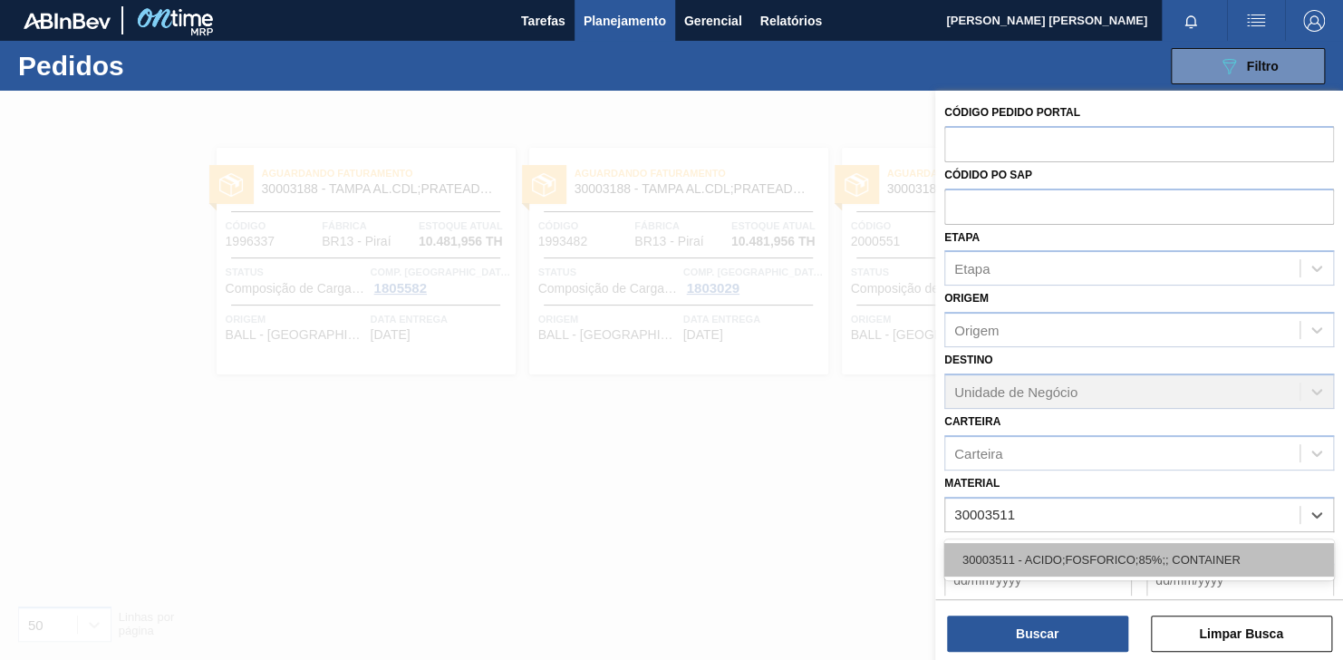
click at [1138, 543] on div "30003511 - ACIDO;FOSFORICO;85%;; CONTAINER" at bounding box center [1139, 560] width 390 height 34
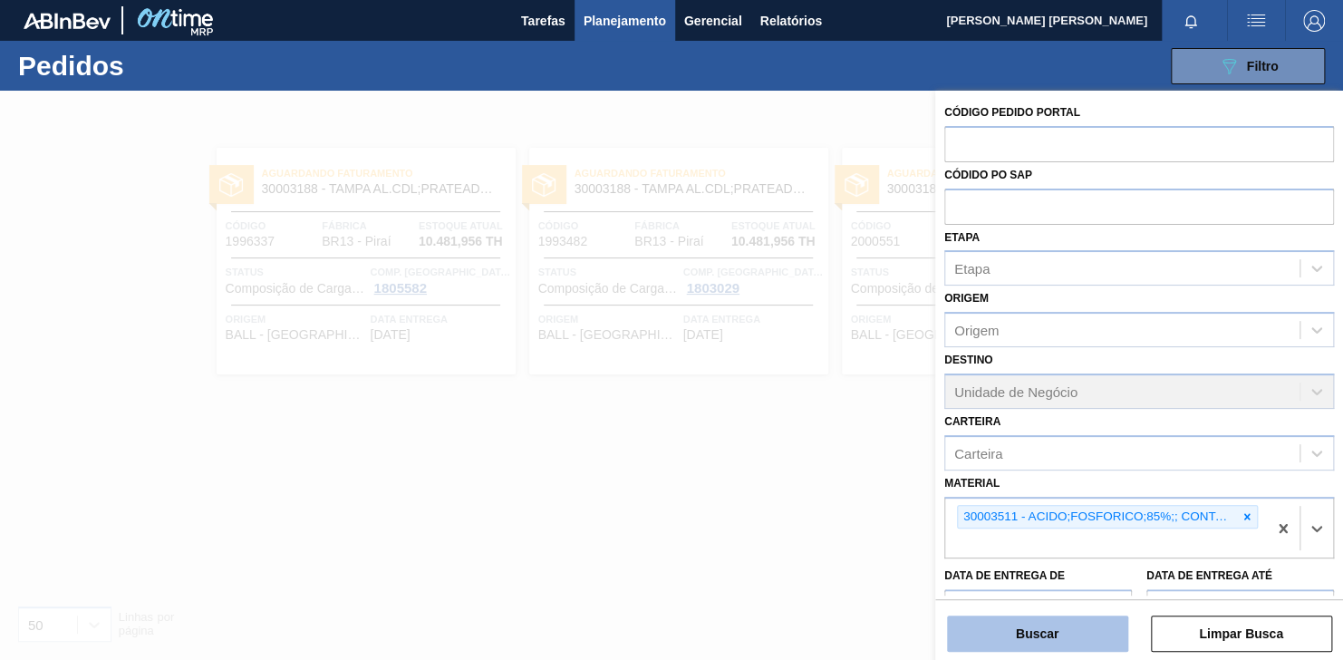
click at [1074, 629] on button "Buscar" at bounding box center [1037, 633] width 181 height 36
